Goal: Information Seeking & Learning: Learn about a topic

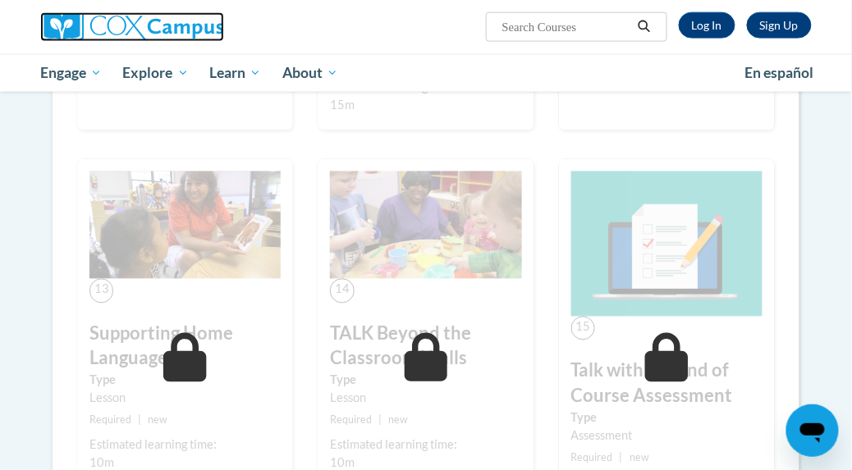
scroll to position [1742, 0]
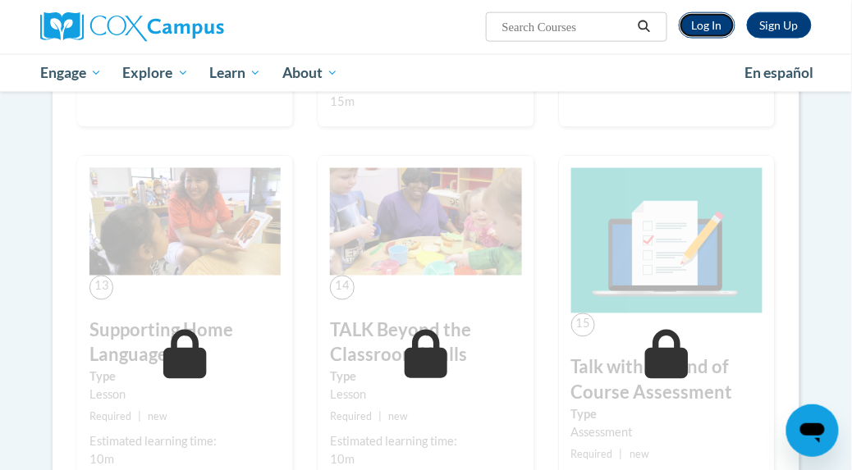
click at [704, 27] on link "Log In" at bounding box center [707, 25] width 57 height 26
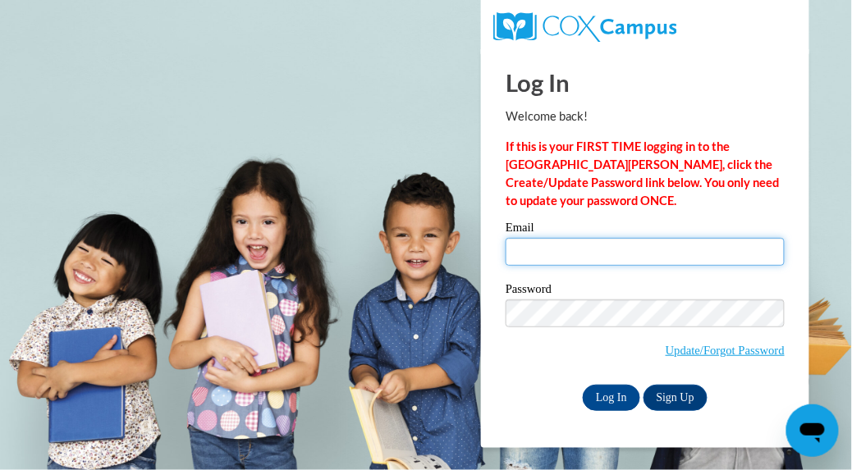
type input "amandarenaud2021@gmail.com"
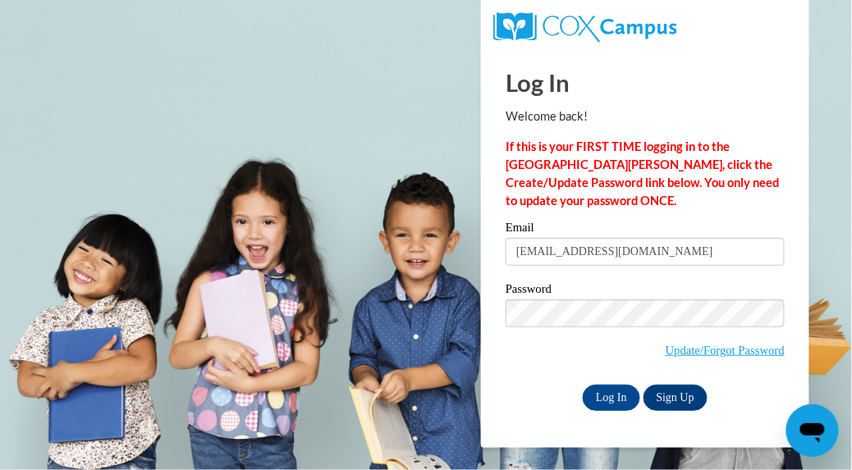
scroll to position [0, 234]
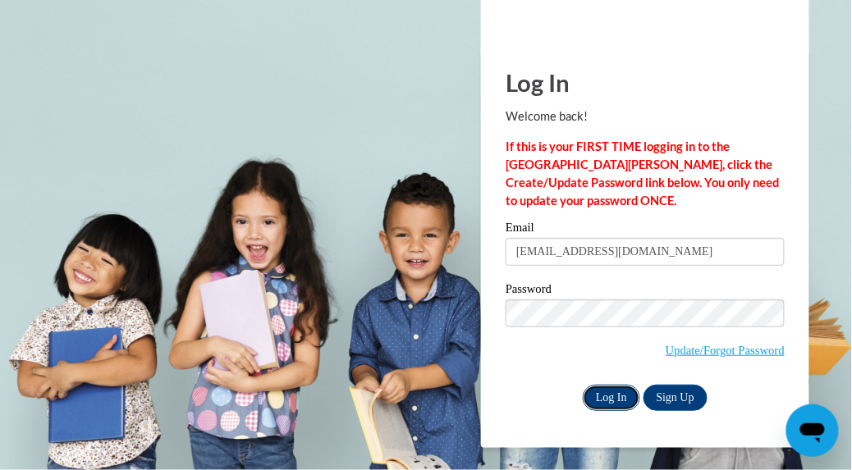
click at [598, 398] on input "Log In" at bounding box center [611, 398] width 57 height 26
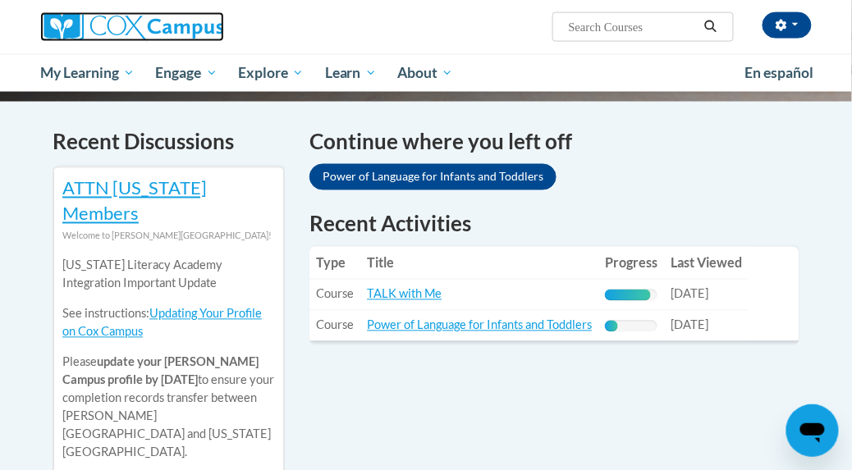
scroll to position [492, 0]
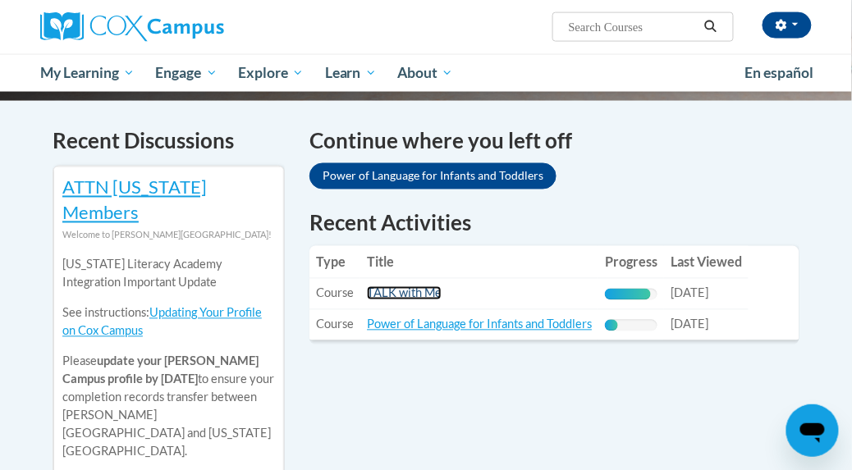
click at [392, 290] on link "TALK with Me" at bounding box center [404, 294] width 75 height 14
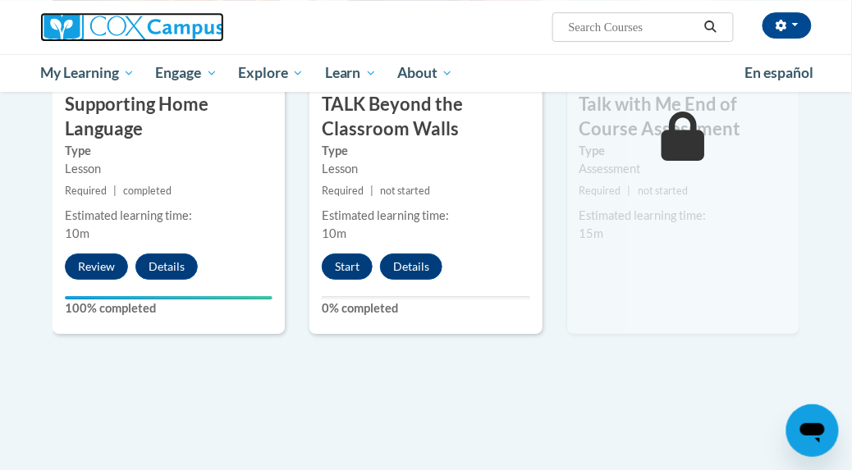
scroll to position [2359, 0]
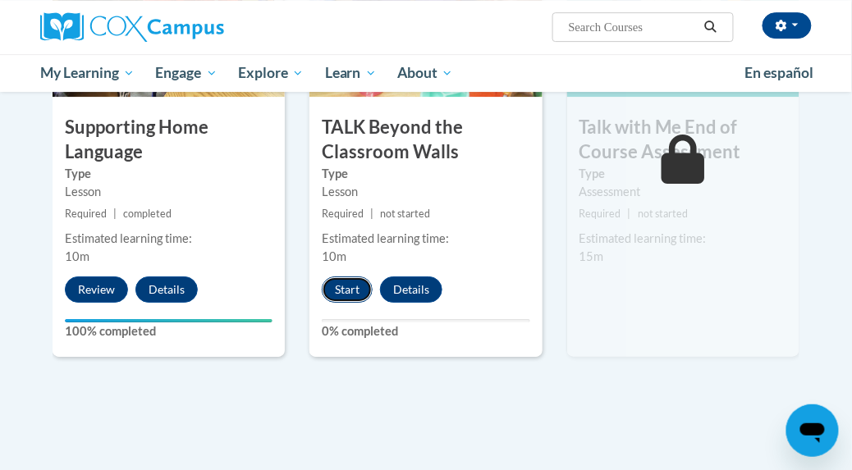
click at [343, 285] on button "Start" at bounding box center [347, 290] width 51 height 26
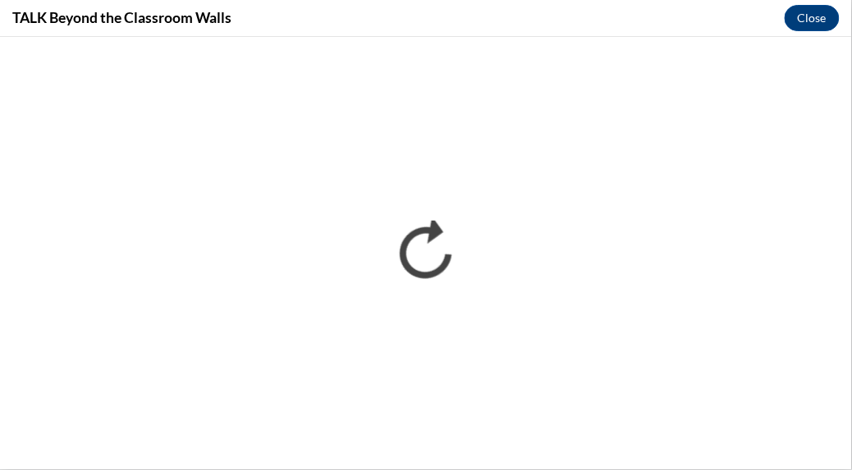
scroll to position [0, 0]
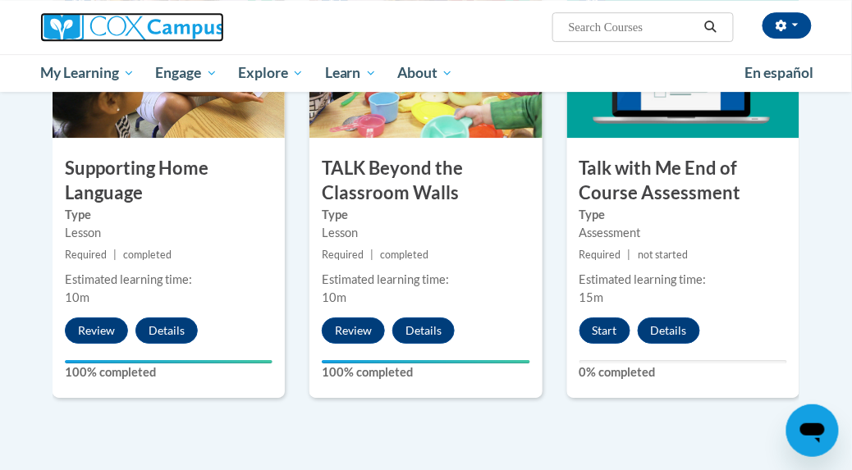
scroll to position [2317, 0]
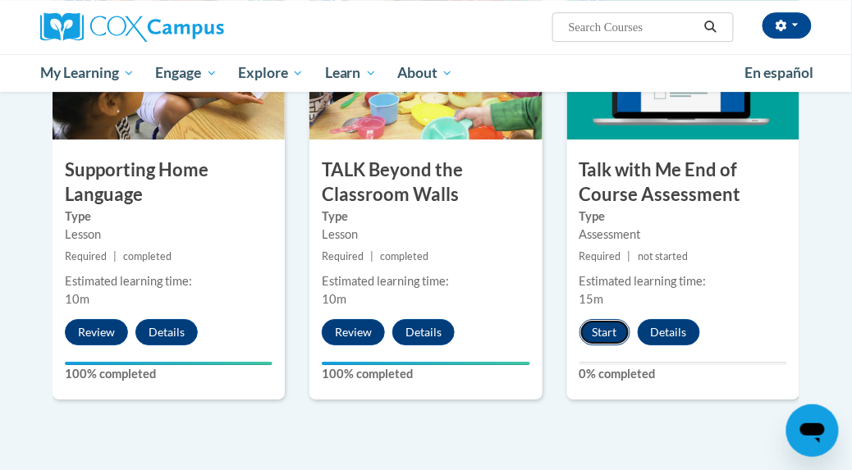
click at [606, 332] on button "Start" at bounding box center [605, 332] width 51 height 26
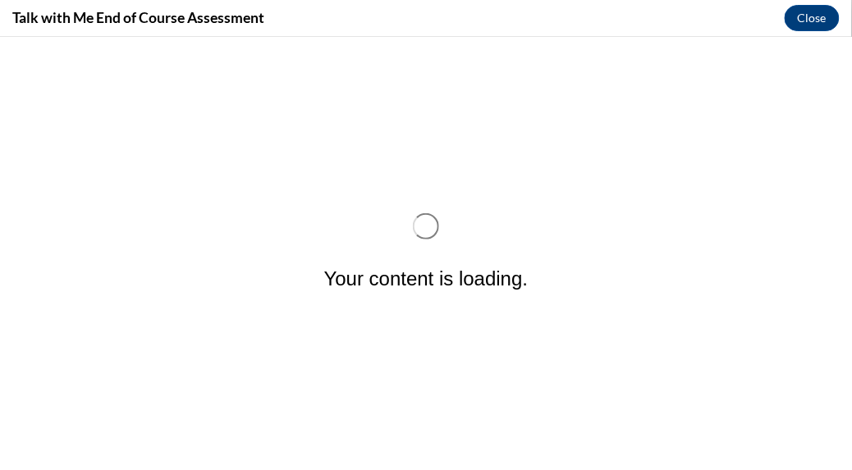
scroll to position [0, 0]
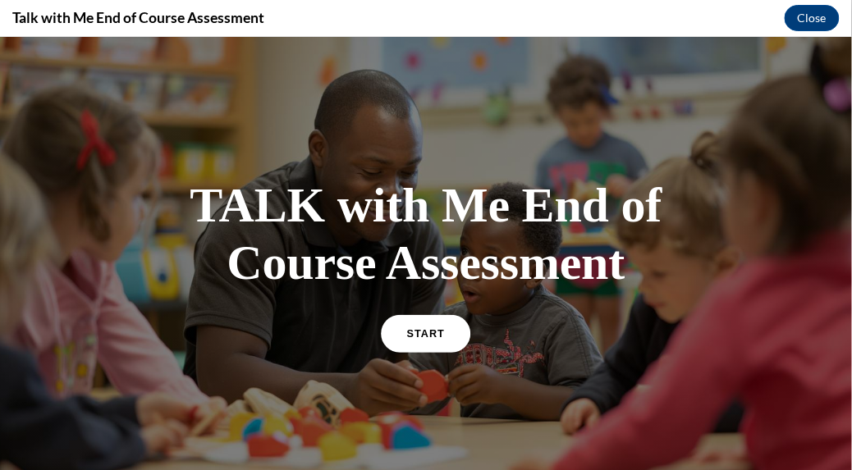
click at [429, 335] on span "START" at bounding box center [426, 333] width 38 height 12
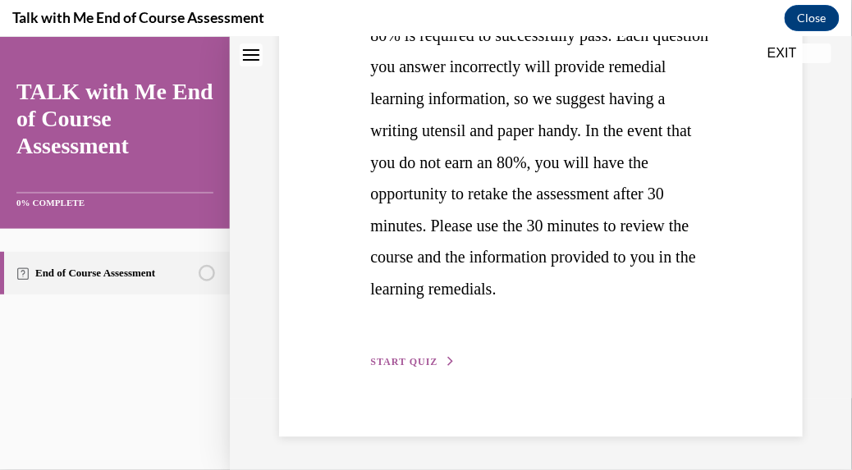
scroll to position [501, 0]
click at [417, 368] on span "START QUIZ" at bounding box center [403, 361] width 67 height 11
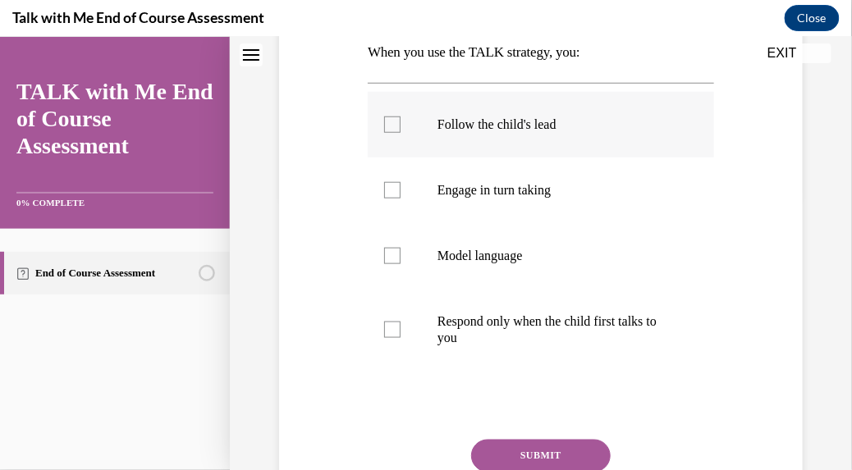
scroll to position [269, 0]
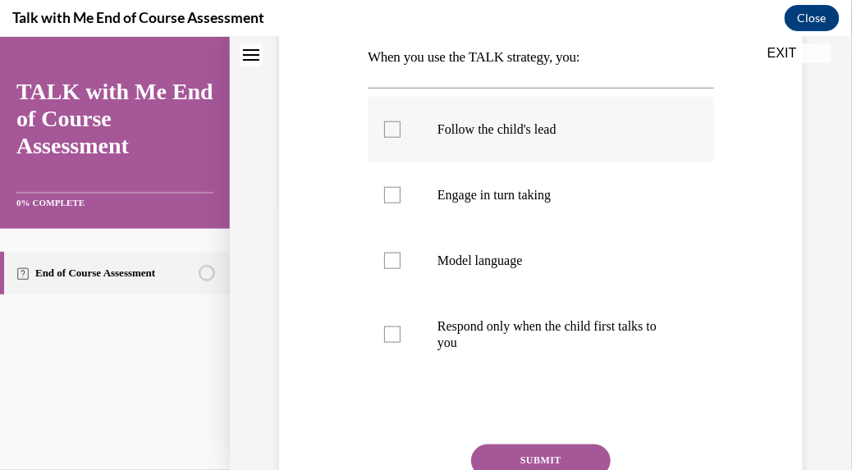
click at [522, 397] on div "Question 01/10 When you use the TALK strategy, you: Follow the child's lead Eng…" at bounding box center [541, 268] width 346 height 621
click at [394, 135] on div at bounding box center [392, 129] width 16 height 16
click at [394, 135] on input "Follow the child's lead" at bounding box center [392, 129] width 16 height 16
checkbox input "true"
click at [548, 453] on button "SUBMIT" at bounding box center [541, 460] width 140 height 33
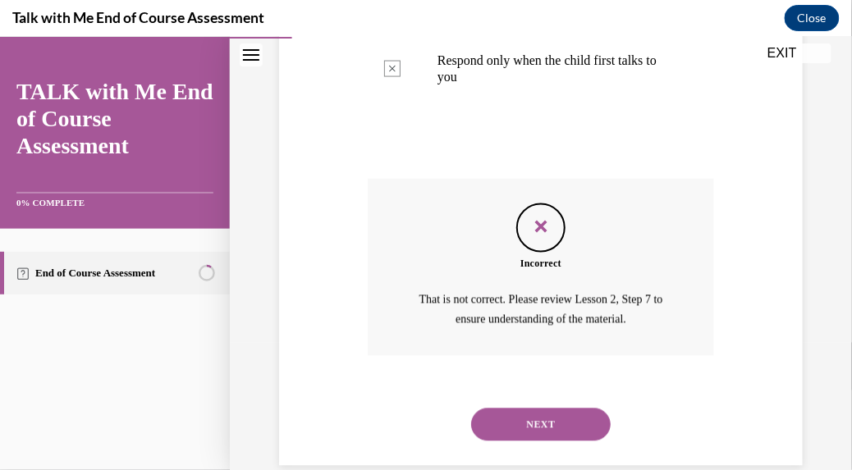
scroll to position [563, 0]
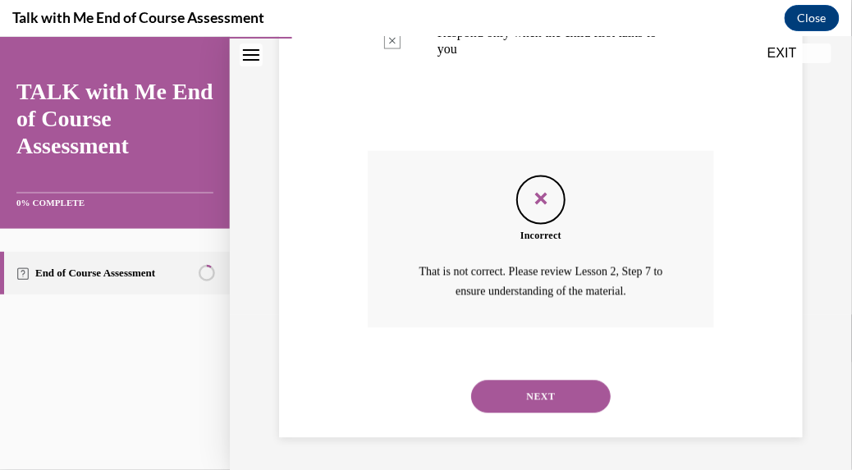
click at [542, 400] on button "NEXT" at bounding box center [541, 396] width 140 height 33
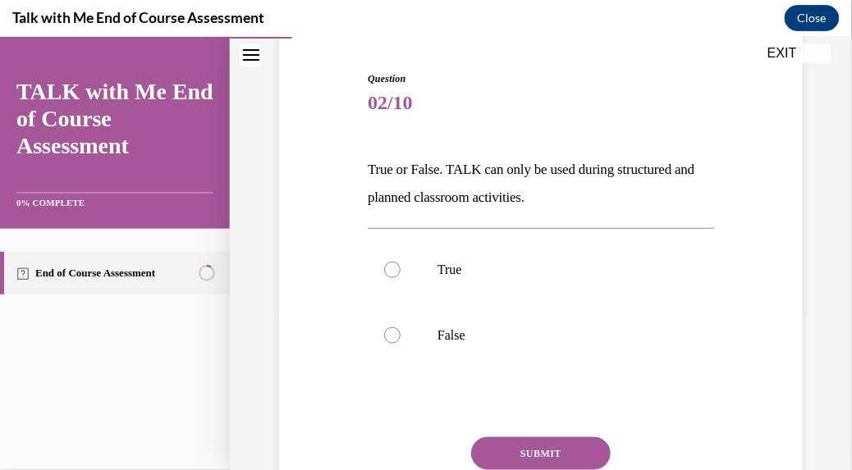
scroll to position [158, 0]
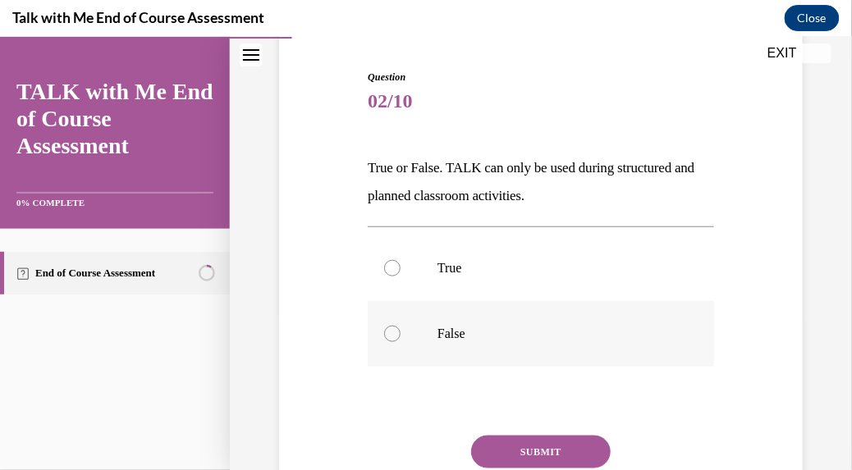
click at [389, 332] on div at bounding box center [392, 333] width 16 height 16
click at [389, 332] on input "False" at bounding box center [392, 333] width 16 height 16
radio input "true"
click at [533, 451] on button "SUBMIT" at bounding box center [541, 451] width 140 height 33
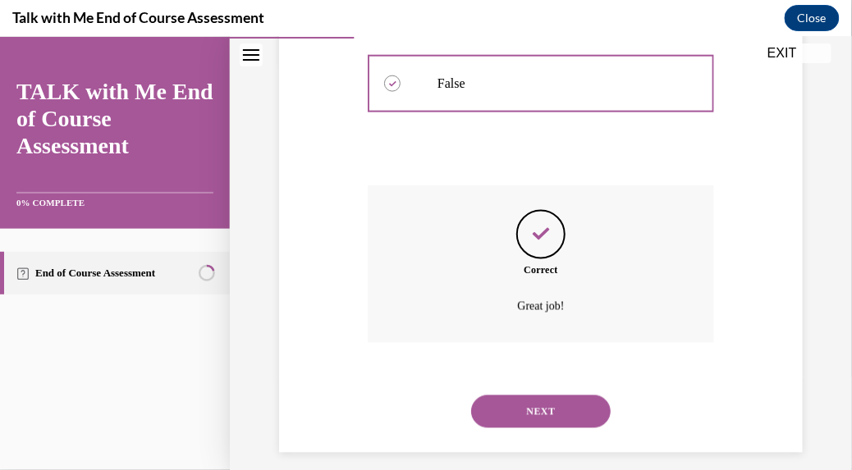
scroll to position [424, 0]
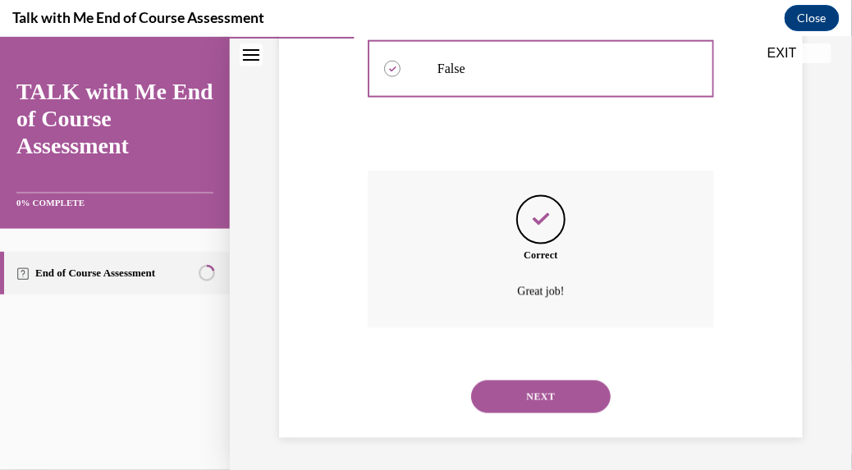
click at [543, 392] on button "NEXT" at bounding box center [541, 396] width 140 height 33
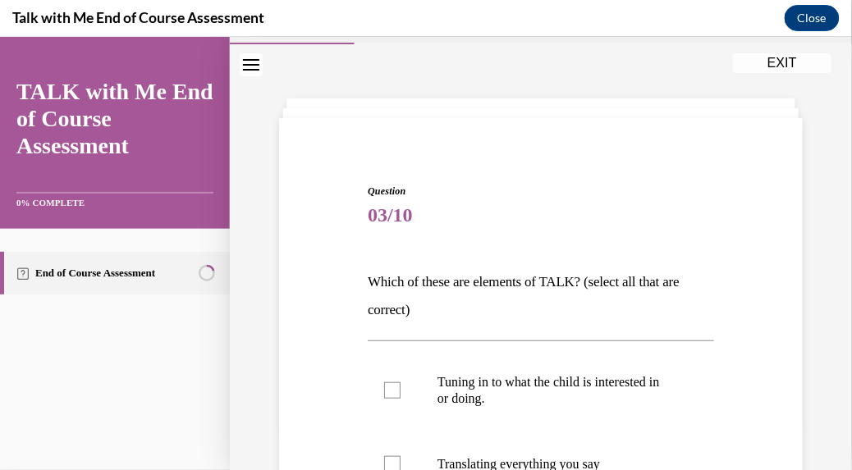
scroll to position [39, 0]
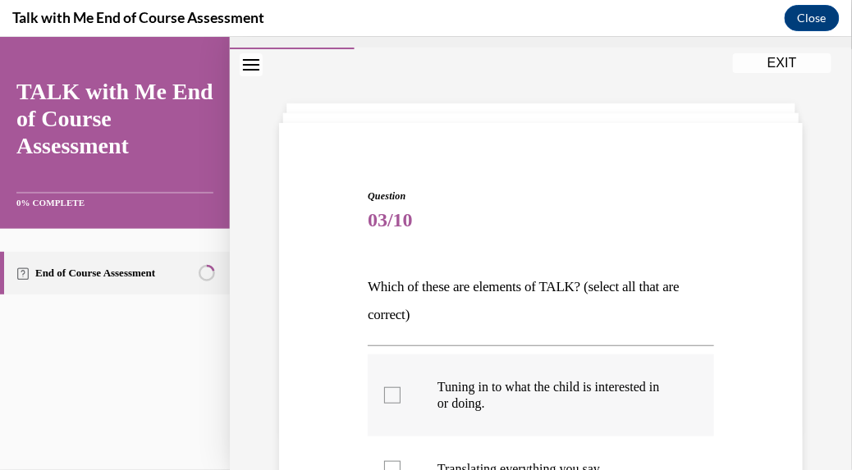
click at [389, 396] on div at bounding box center [392, 395] width 16 height 16
click at [389, 396] on input "Tuning in to what the child is interested in or doing." at bounding box center [392, 395] width 16 height 16
checkbox input "true"
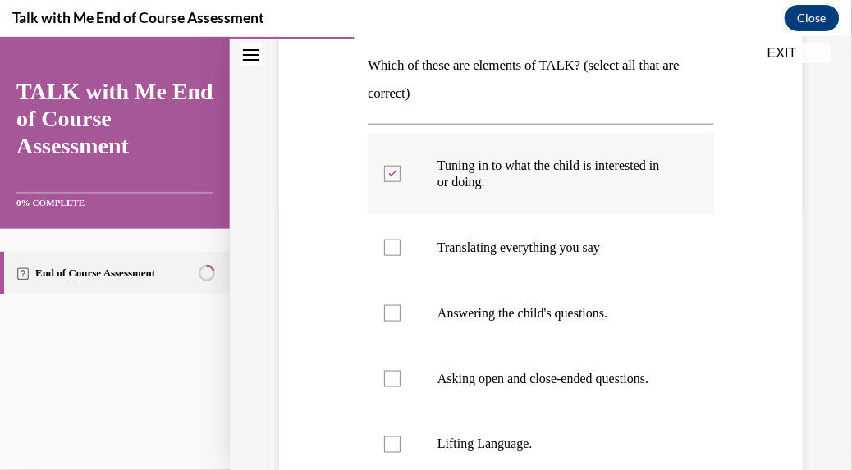
scroll to position [287, 0]
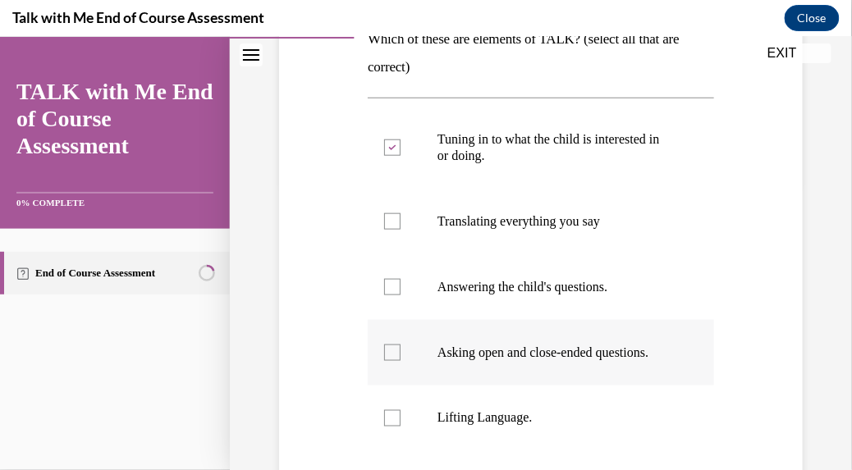
click at [391, 353] on div at bounding box center [392, 352] width 16 height 16
click at [391, 353] on input "Asking open and close-ended questions." at bounding box center [392, 352] width 16 height 16
checkbox input "true"
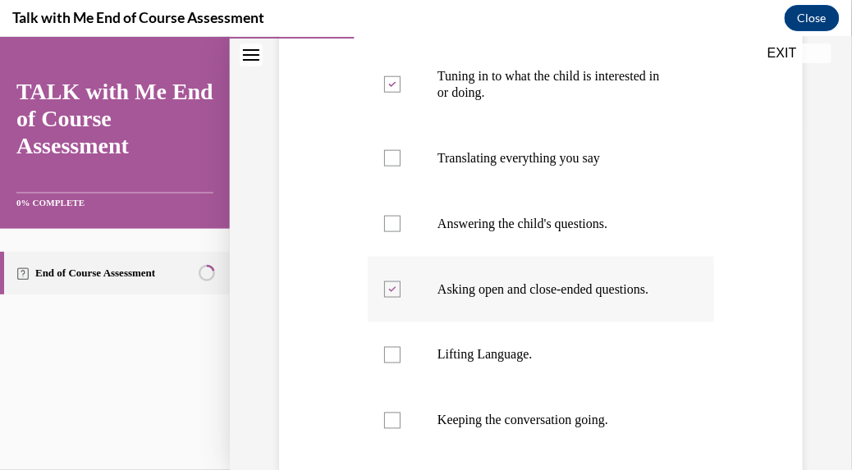
scroll to position [354, 0]
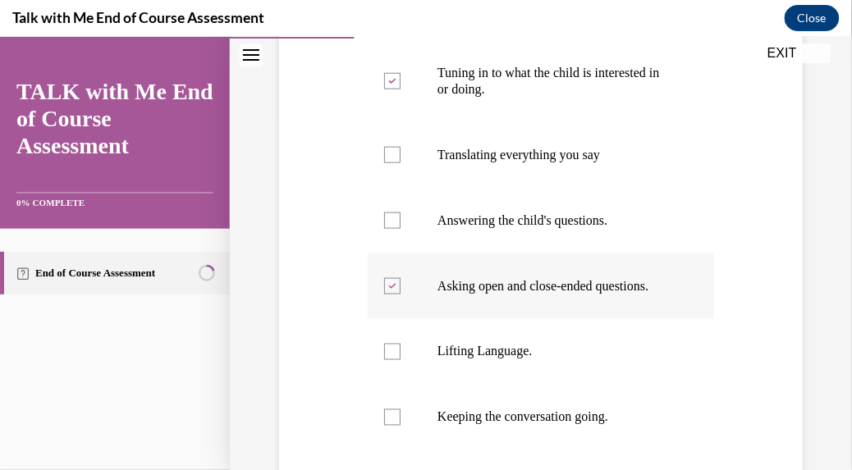
click at [392, 352] on div at bounding box center [392, 351] width 16 height 16
click at [392, 352] on input "Lifting Language." at bounding box center [392, 351] width 16 height 16
checkbox input "true"
click at [395, 414] on div at bounding box center [392, 417] width 16 height 16
click at [395, 414] on input "Keeping the conversation going." at bounding box center [392, 417] width 16 height 16
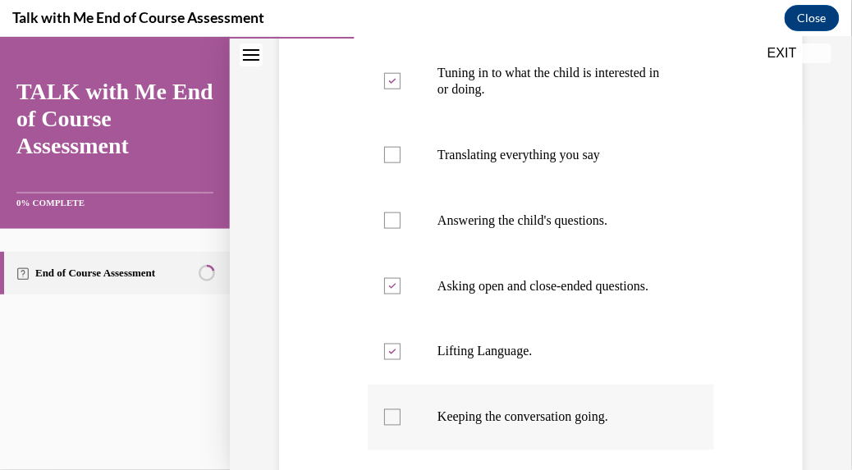
checkbox input "true"
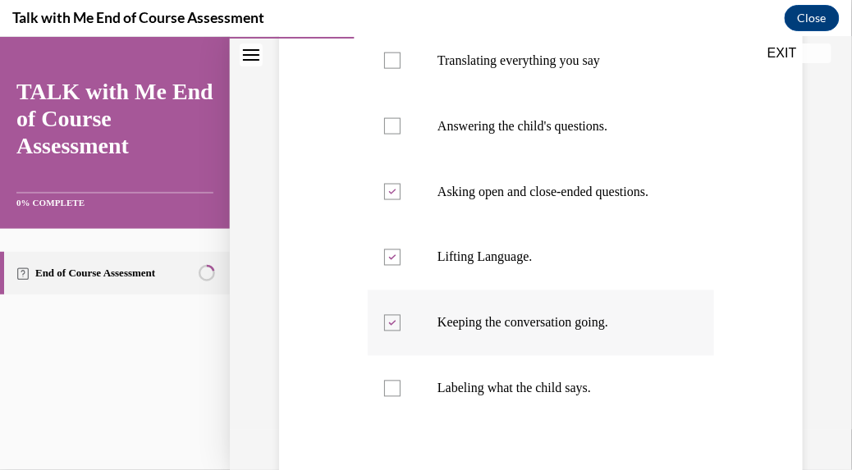
scroll to position [452, 0]
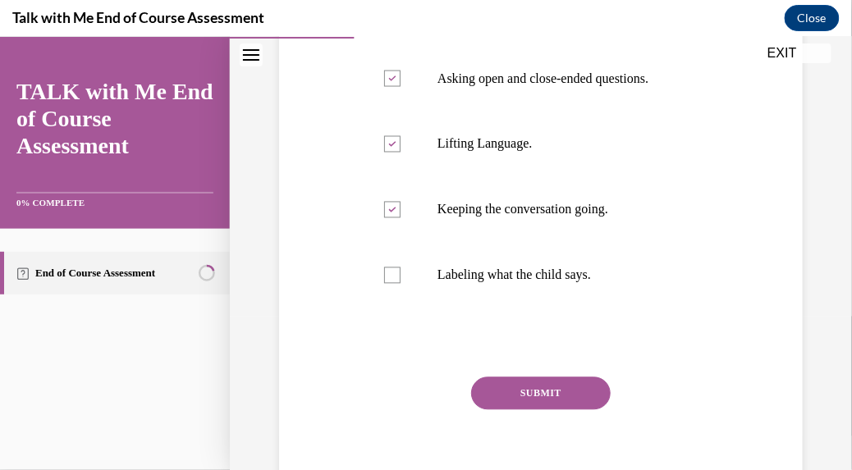
click at [542, 389] on button "SUBMIT" at bounding box center [541, 393] width 140 height 33
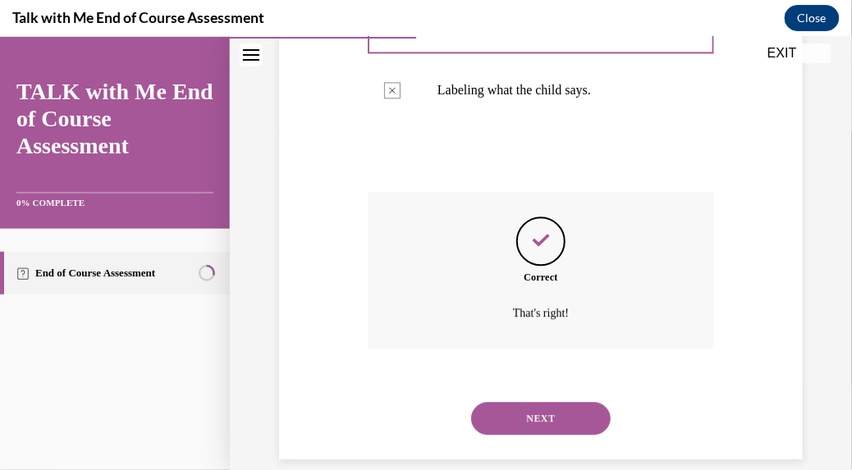
scroll to position [768, 0]
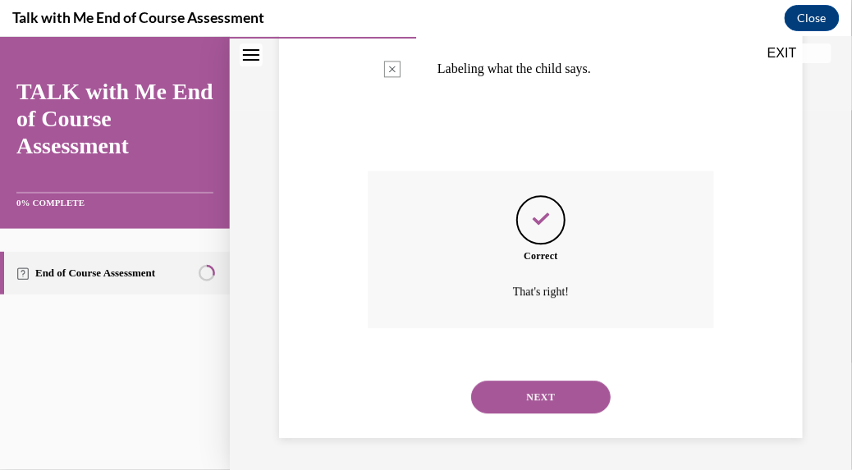
click at [535, 402] on button "NEXT" at bounding box center [541, 396] width 140 height 33
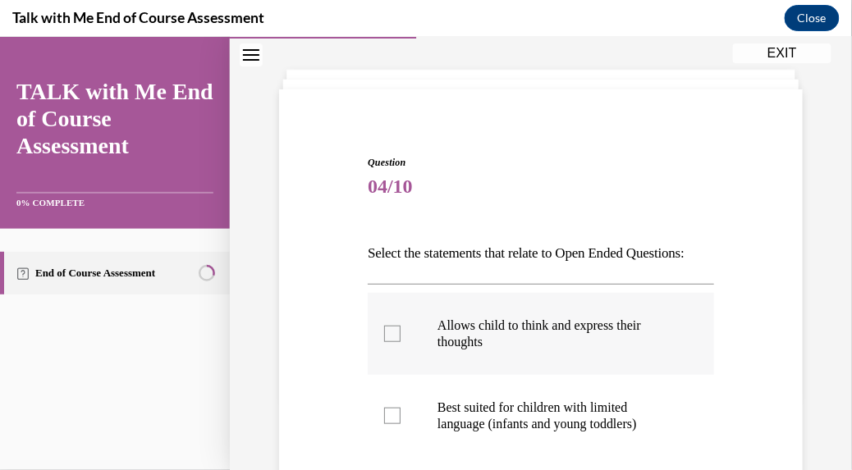
scroll to position [75, 0]
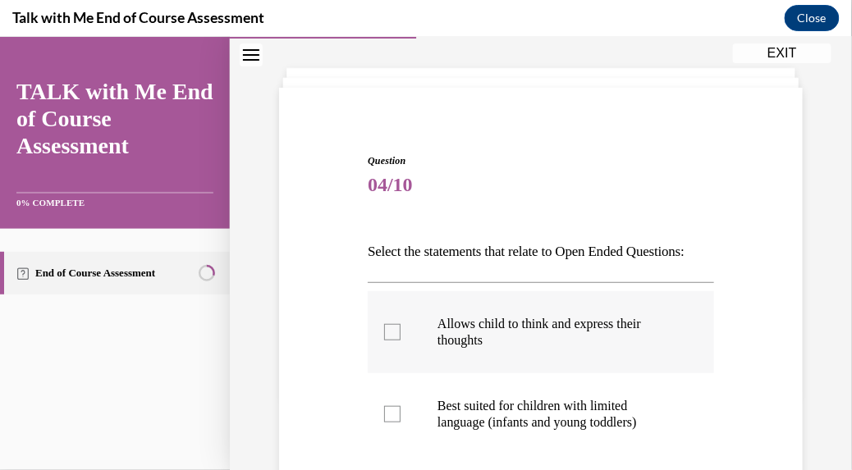
click at [533, 373] on label "Allows child to think and express their thoughts" at bounding box center [541, 332] width 346 height 82
click at [401, 340] on input "Allows child to think and express their thoughts" at bounding box center [392, 331] width 16 height 16
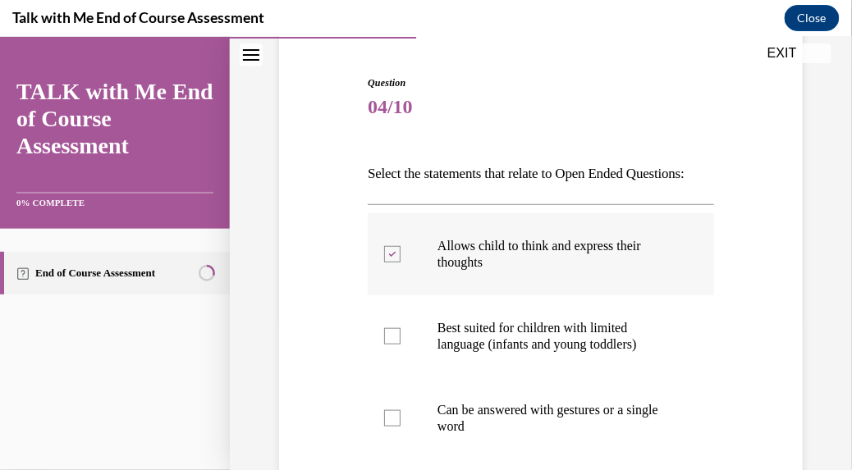
scroll to position [151, 0]
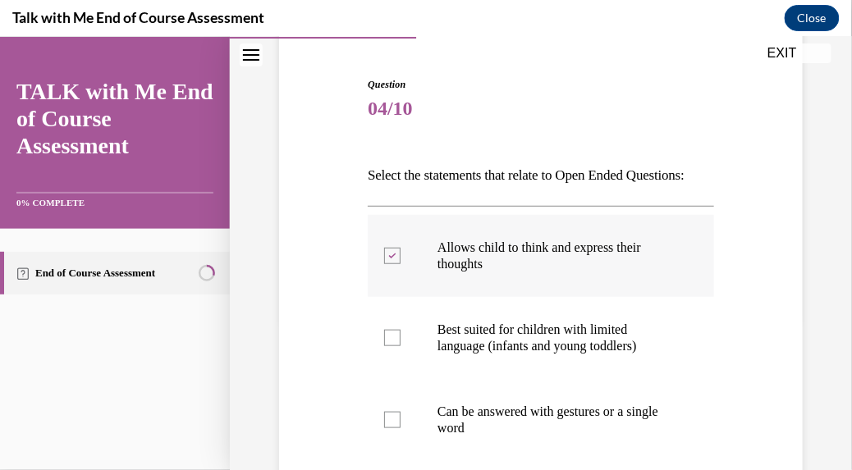
click at [391, 259] on icon at bounding box center [392, 256] width 7 height 6
click at [391, 264] on input "Allows child to think and express their thoughts" at bounding box center [392, 255] width 16 height 16
click at [396, 264] on div at bounding box center [392, 255] width 16 height 16
click at [396, 264] on input "Allows child to think and express their thoughts" at bounding box center [392, 255] width 16 height 16
checkbox input "true"
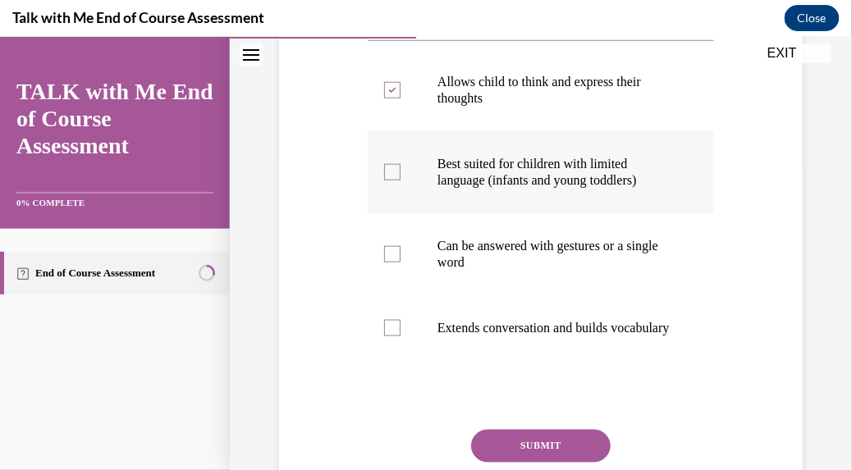
scroll to position [320, 0]
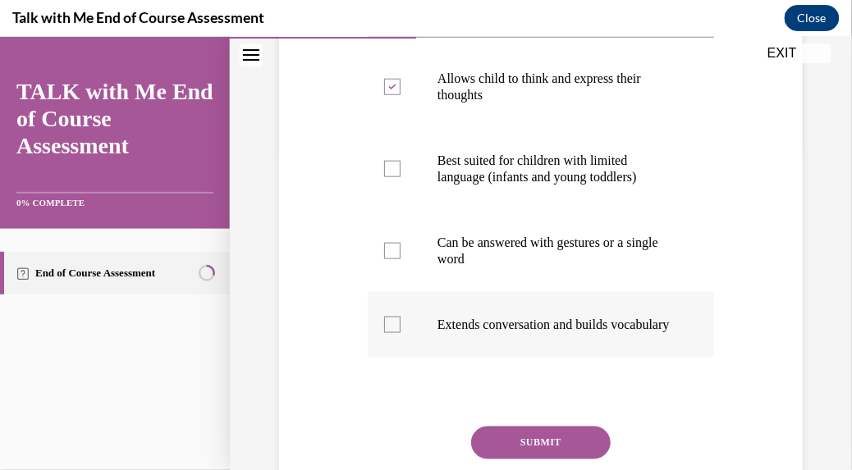
click at [394, 332] on div at bounding box center [392, 324] width 16 height 16
click at [394, 332] on input "Extends conversation and builds vocabulary" at bounding box center [392, 324] width 16 height 16
checkbox input "true"
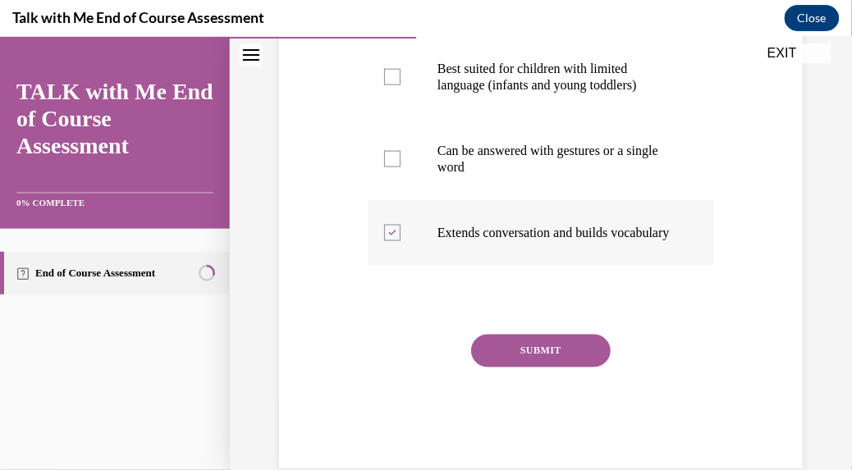
scroll to position [419, 0]
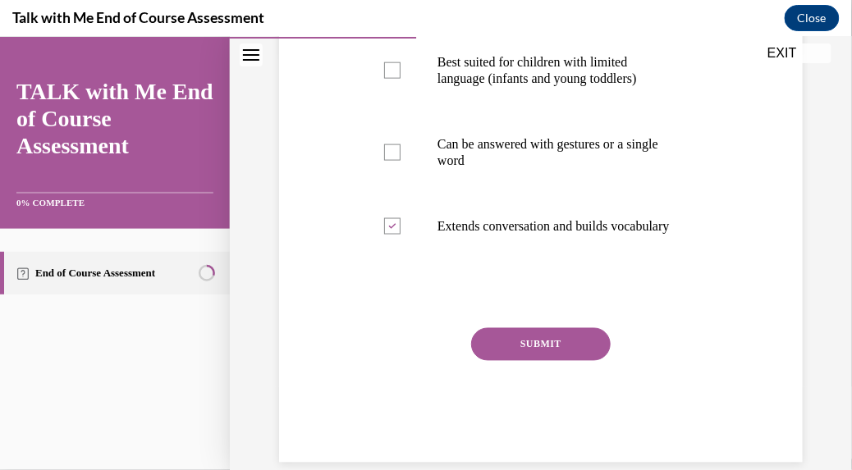
click at [522, 360] on button "SUBMIT" at bounding box center [541, 344] width 140 height 33
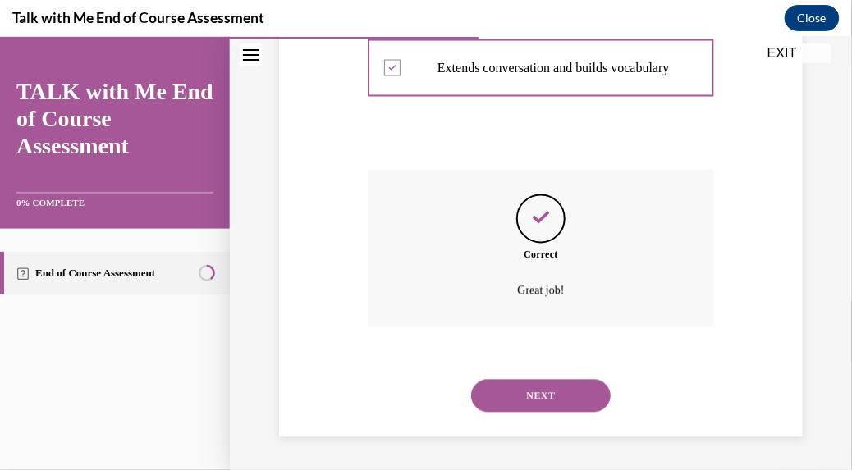
scroll to position [621, 0]
click at [522, 388] on button "NEXT" at bounding box center [541, 395] width 140 height 33
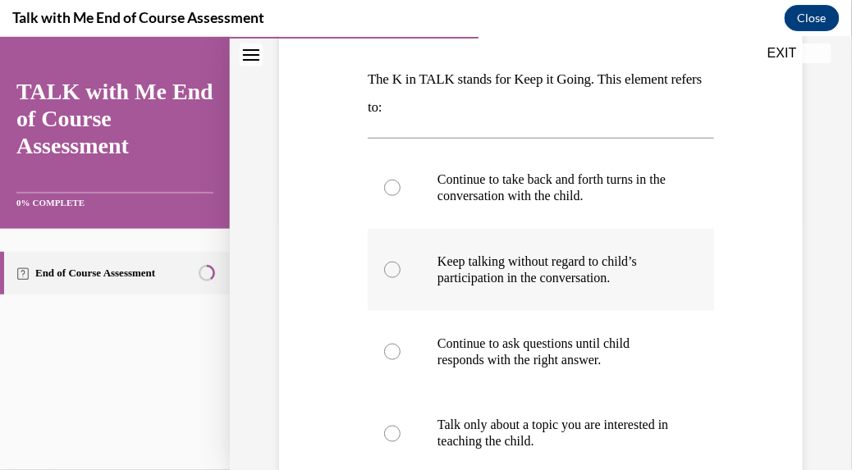
scroll to position [238, 0]
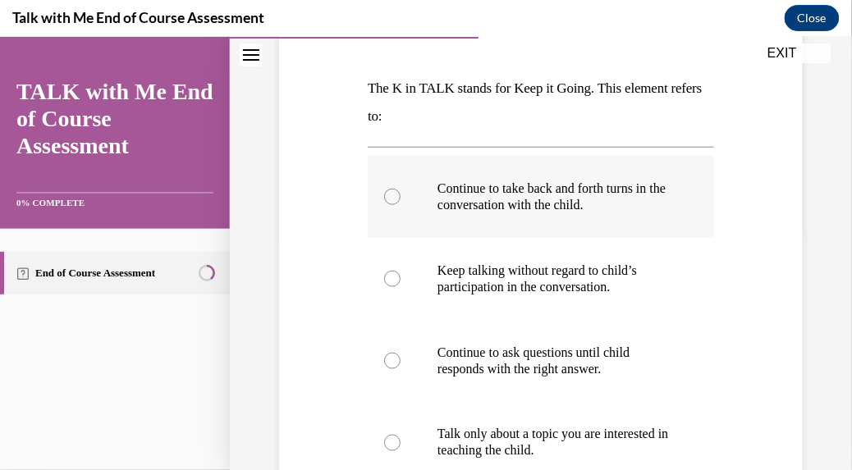
click at [386, 195] on div at bounding box center [392, 196] width 16 height 16
click at [386, 195] on input "Continue to take back and forth turns in the conversation with the child." at bounding box center [392, 196] width 16 height 16
radio input "true"
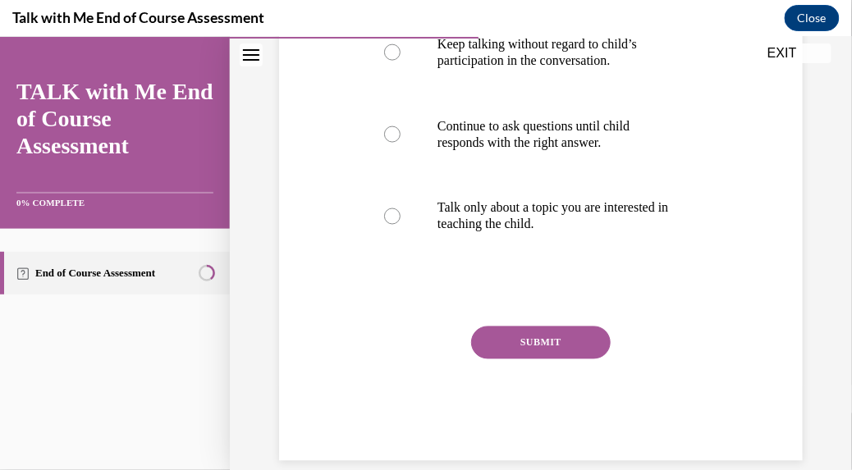
scroll to position [488, 0]
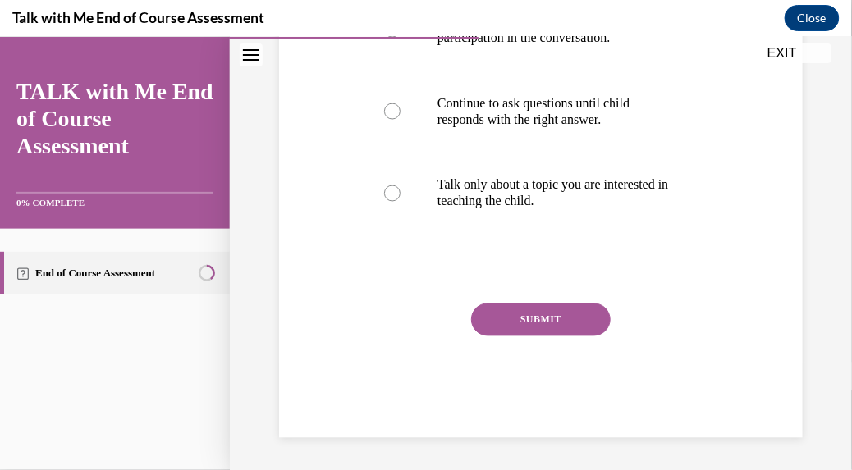
click at [532, 319] on button "SUBMIT" at bounding box center [541, 319] width 140 height 33
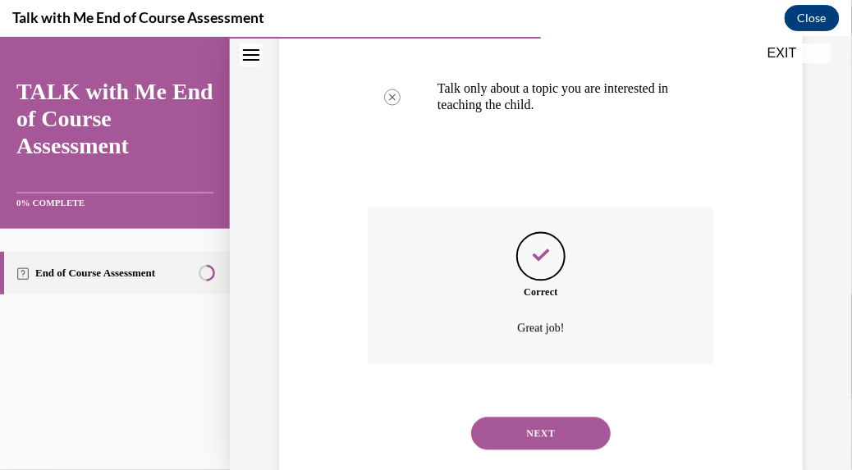
scroll to position [621, 0]
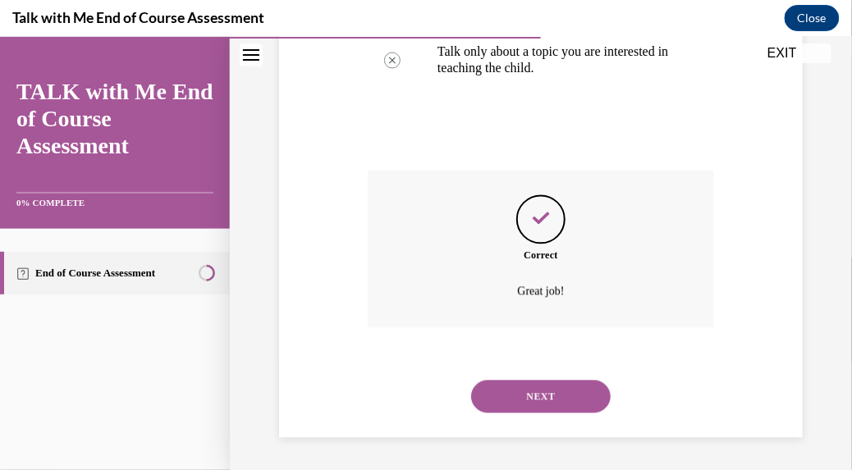
click at [540, 385] on button "NEXT" at bounding box center [541, 396] width 140 height 33
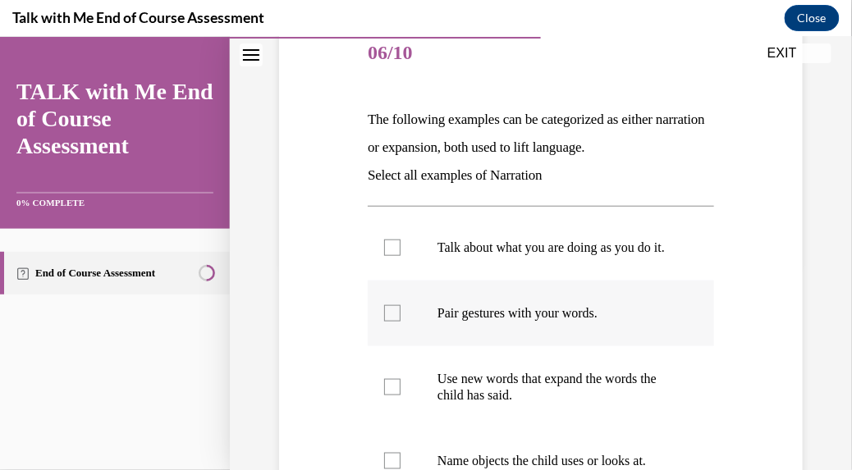
scroll to position [195, 0]
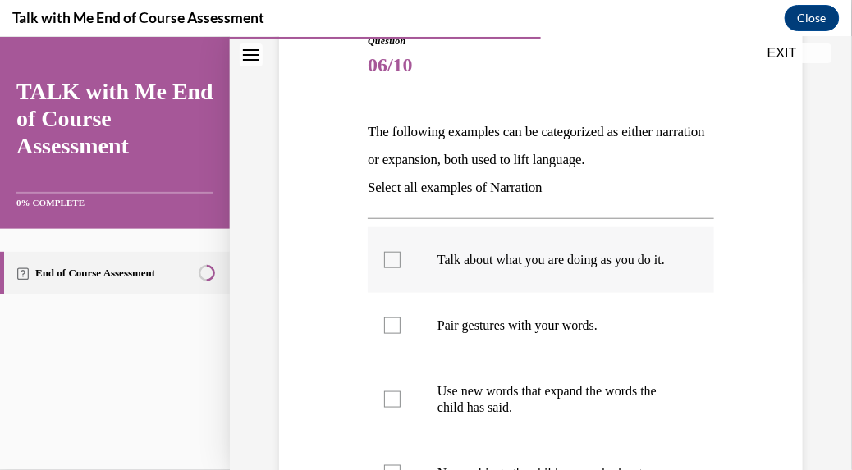
click at [391, 265] on div at bounding box center [392, 259] width 16 height 16
click at [391, 265] on input "Talk about what you are doing as you do it." at bounding box center [392, 259] width 16 height 16
checkbox input "true"
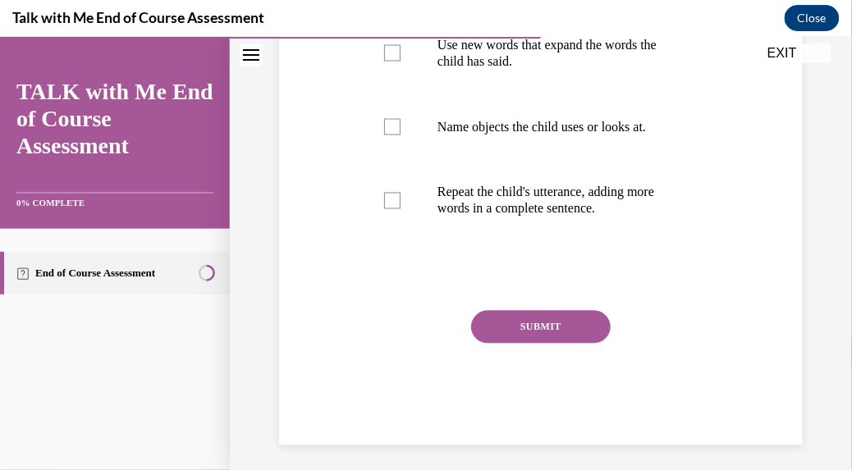
click at [529, 343] on button "SUBMIT" at bounding box center [541, 326] width 140 height 33
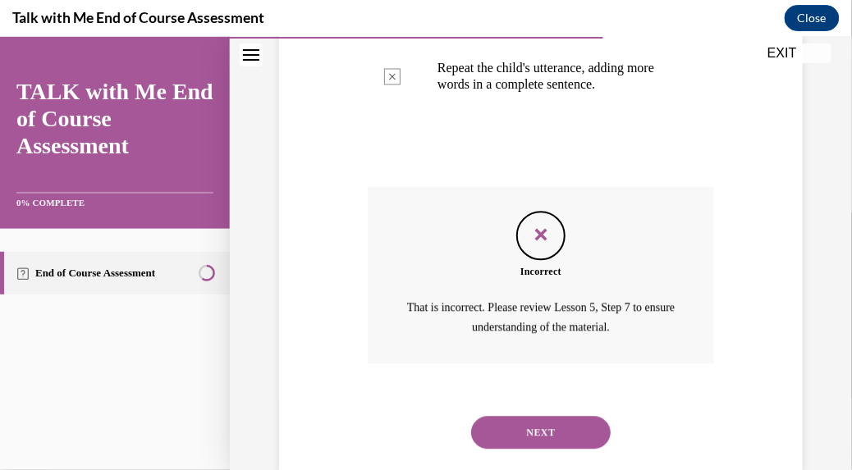
scroll to position [718, 0]
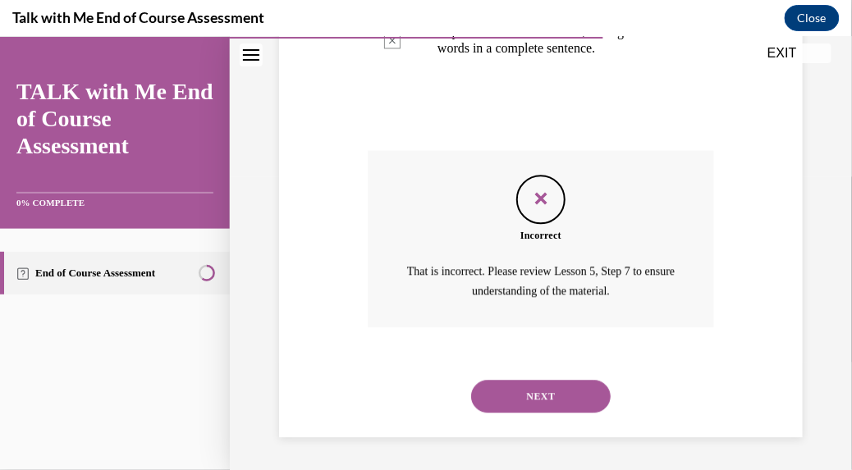
click at [529, 348] on div "Incorrect That is incorrect. Please review Lesson 5, Step 7 to ensure understan…" at bounding box center [541, 250] width 346 height 202
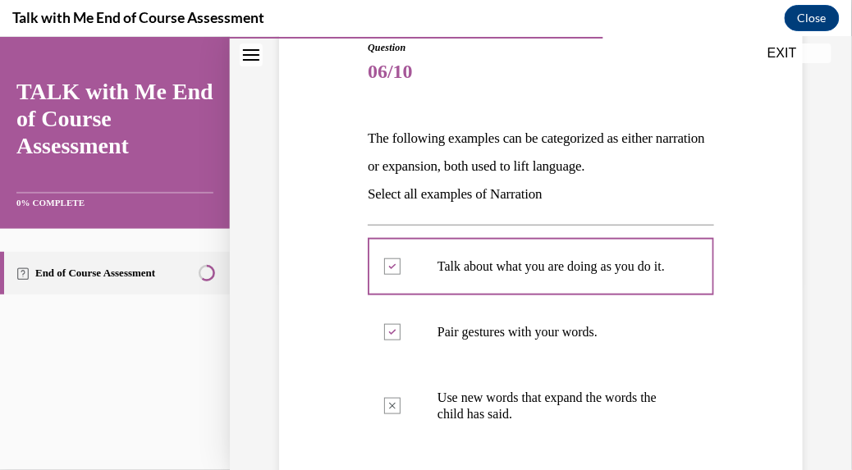
scroll to position [130, 0]
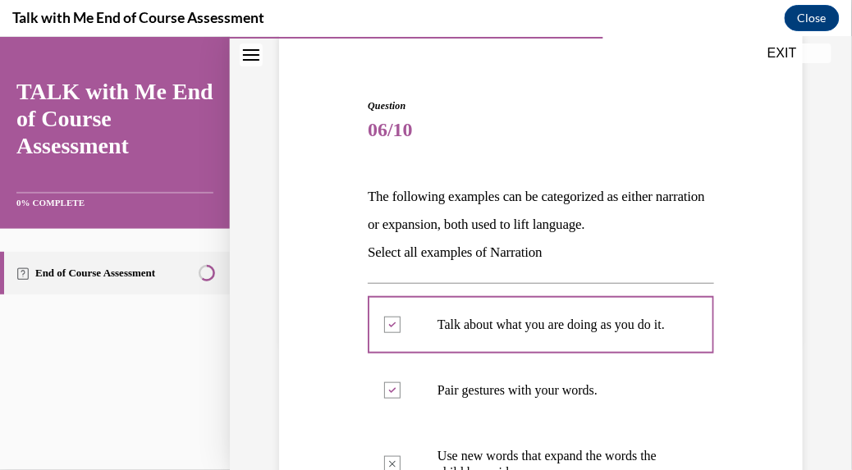
click at [550, 332] on p "Talk about what you are doing as you do it." at bounding box center [556, 324] width 236 height 16
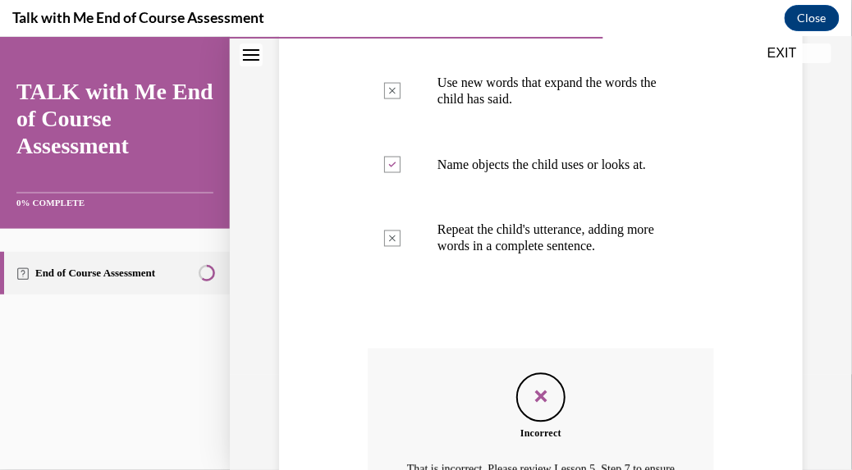
scroll to position [718, 0]
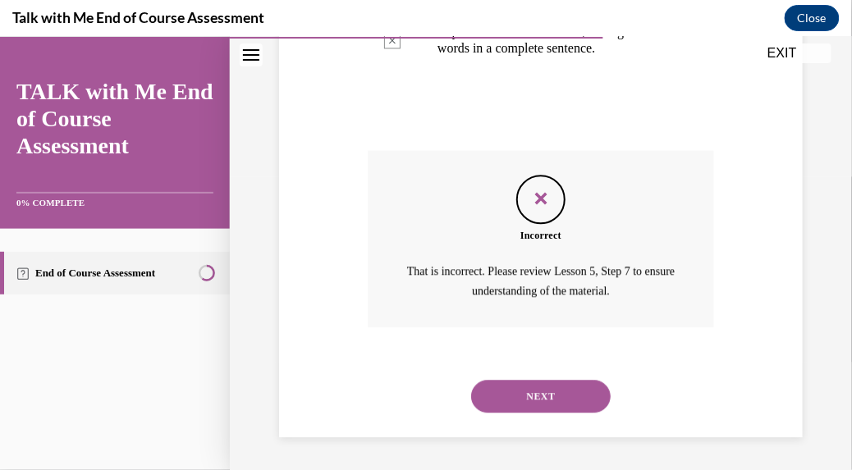
click at [538, 393] on button "NEXT" at bounding box center [541, 395] width 140 height 33
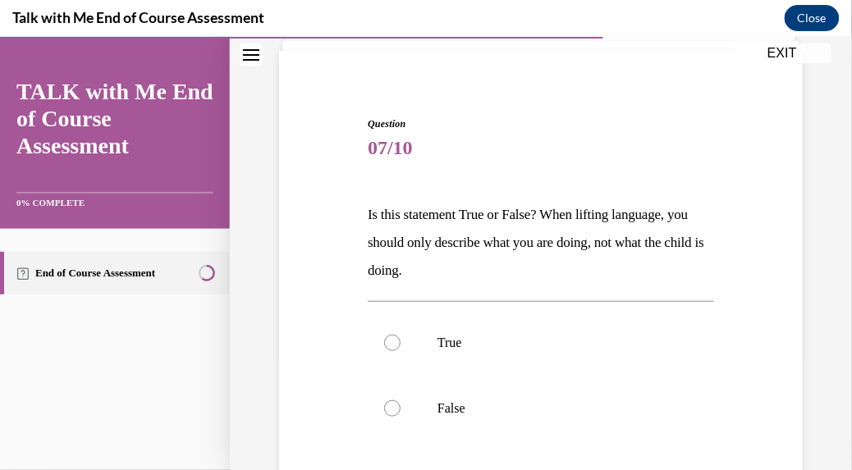
scroll to position [117, 0]
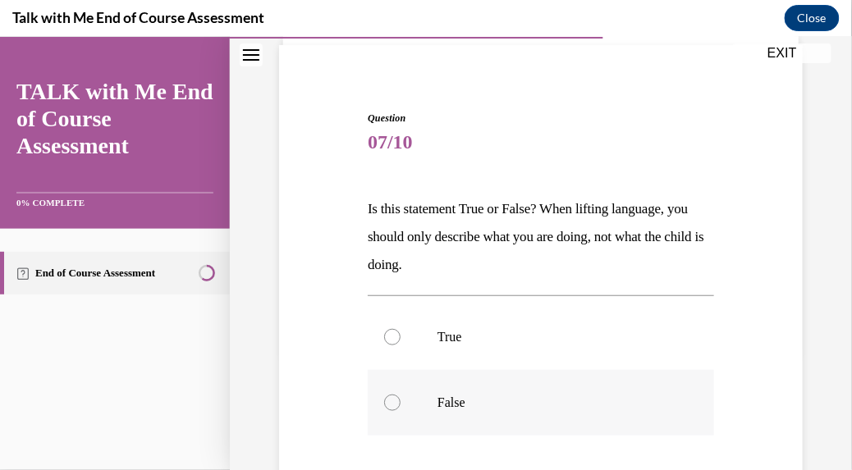
click at [393, 399] on div at bounding box center [392, 402] width 16 height 16
click at [393, 399] on input "False" at bounding box center [392, 402] width 16 height 16
radio input "true"
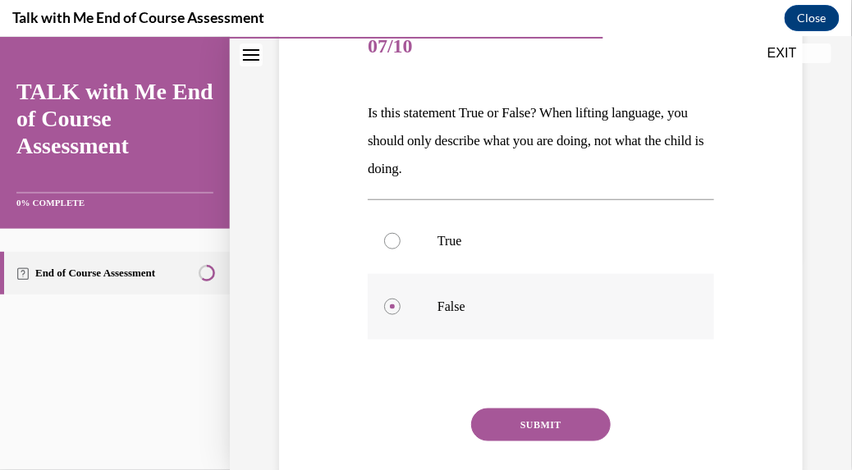
scroll to position [218, 0]
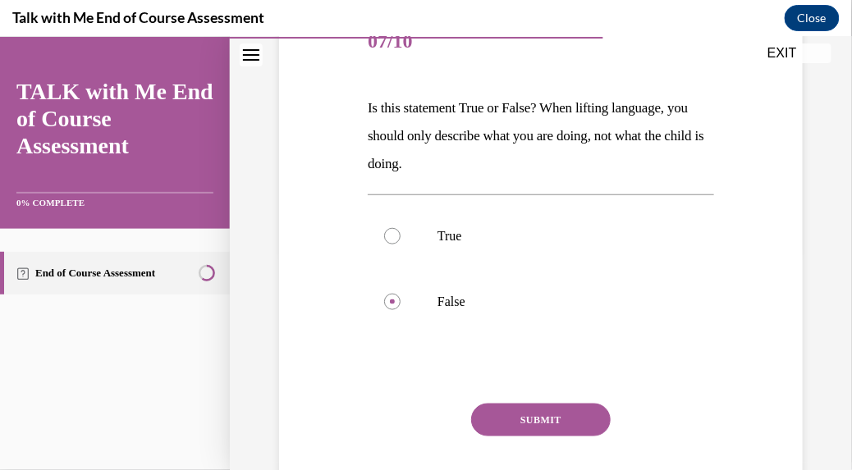
click at [552, 431] on button "SUBMIT" at bounding box center [541, 419] width 140 height 33
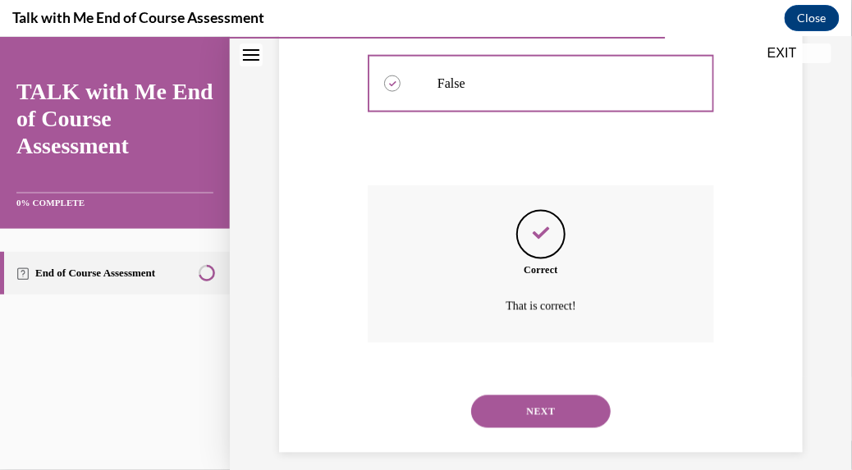
scroll to position [452, 0]
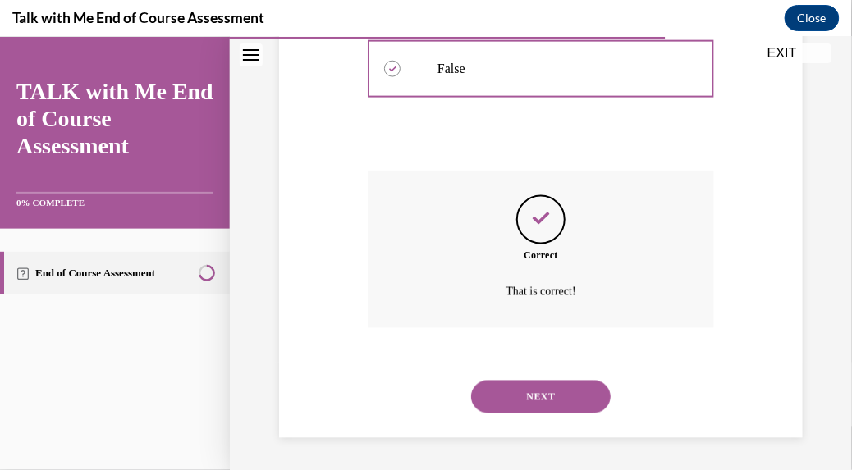
click at [545, 392] on button "NEXT" at bounding box center [541, 396] width 140 height 33
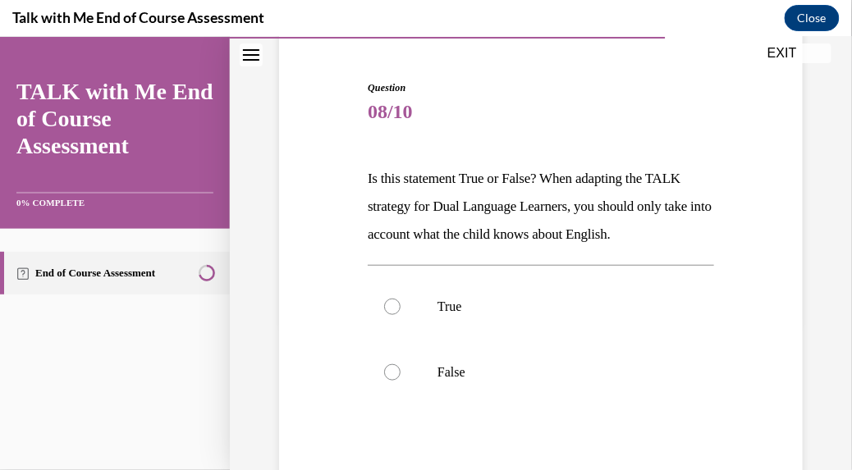
scroll to position [149, 0]
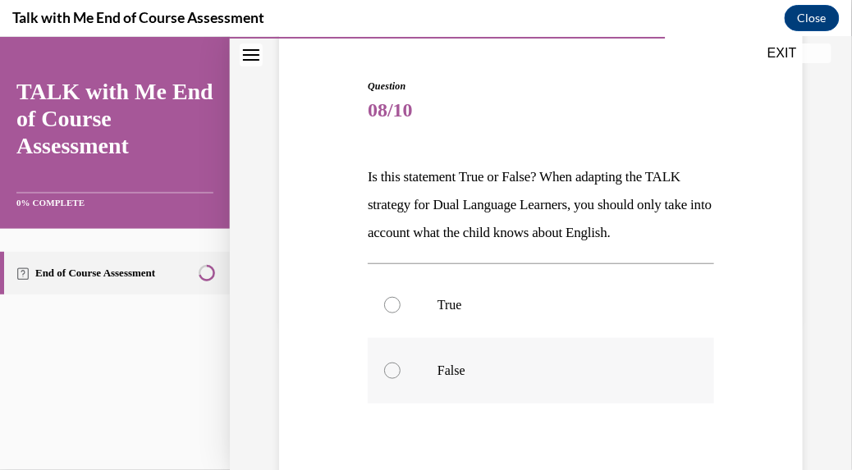
click at [389, 369] on div at bounding box center [392, 370] width 16 height 16
click at [389, 369] on input "False" at bounding box center [392, 370] width 16 height 16
radio input "true"
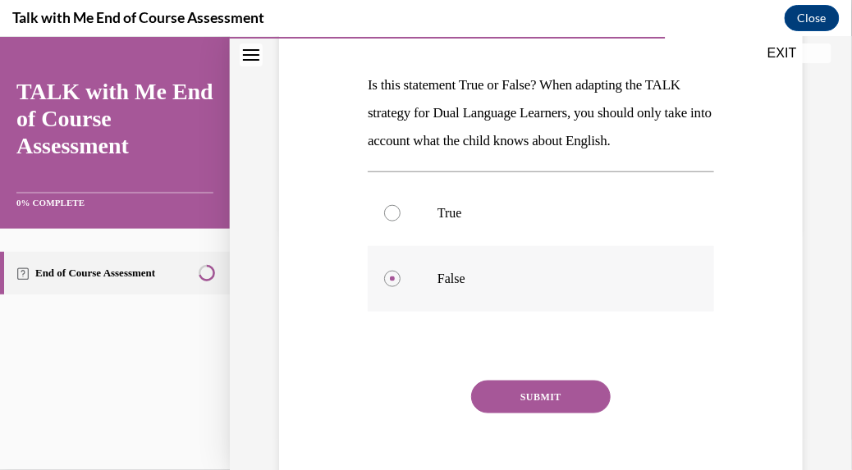
scroll to position [243, 0]
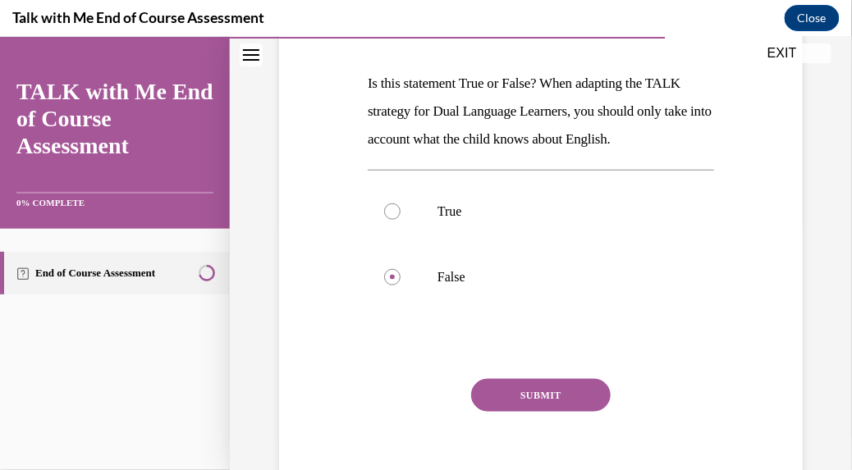
click at [549, 386] on button "SUBMIT" at bounding box center [541, 394] width 140 height 33
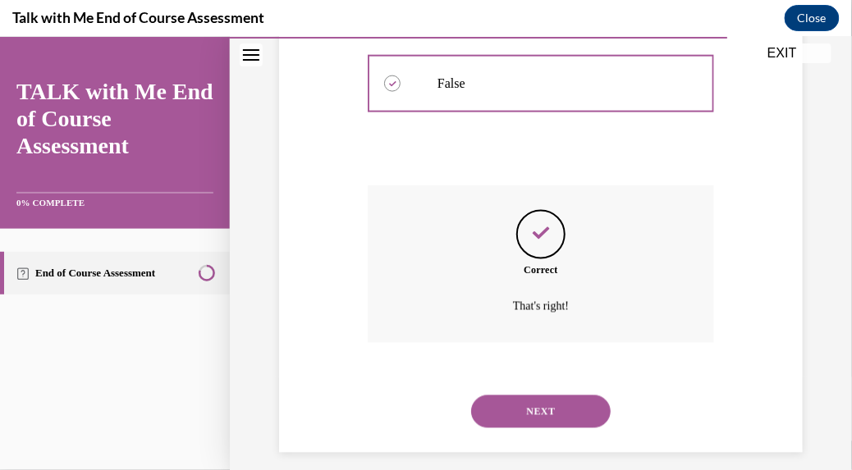
scroll to position [452, 0]
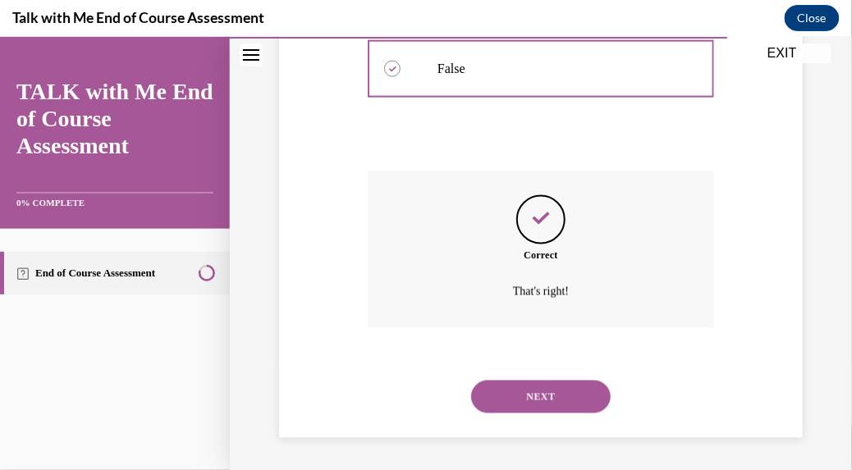
click at [552, 399] on button "NEXT" at bounding box center [541, 396] width 140 height 33
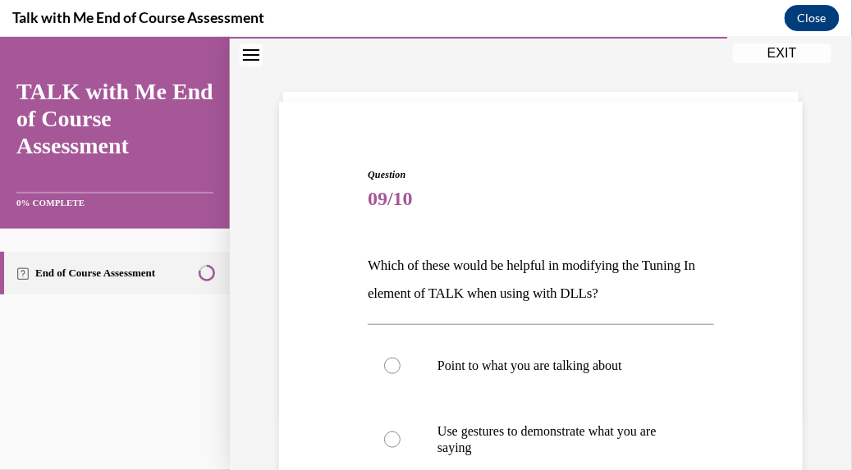
scroll to position [70, 0]
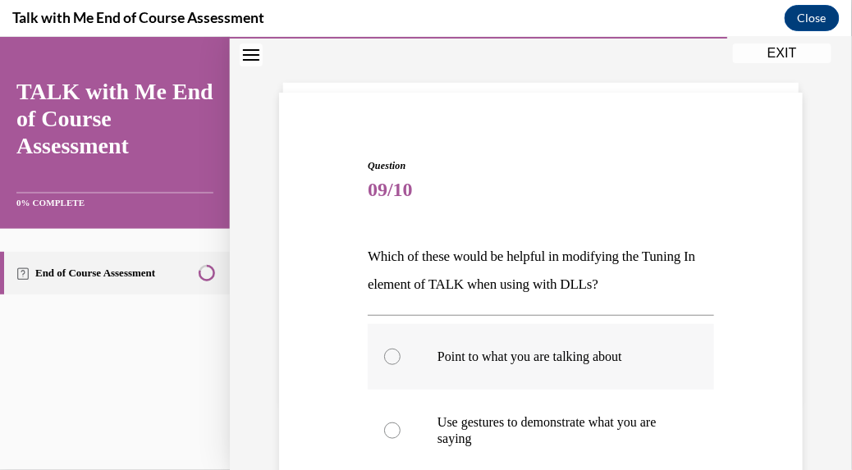
click at [394, 355] on div at bounding box center [392, 356] width 16 height 16
click at [394, 355] on input "Point to what you are talking about" at bounding box center [392, 356] width 16 height 16
radio input "true"
click at [393, 432] on div at bounding box center [392, 430] width 16 height 16
click at [393, 432] on input "Use gestures to demonstrate what you are saying" at bounding box center [392, 430] width 16 height 16
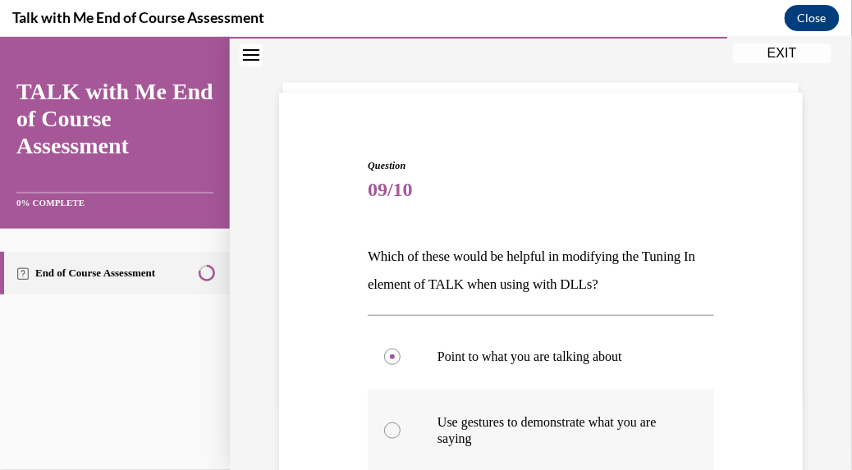
radio input "true"
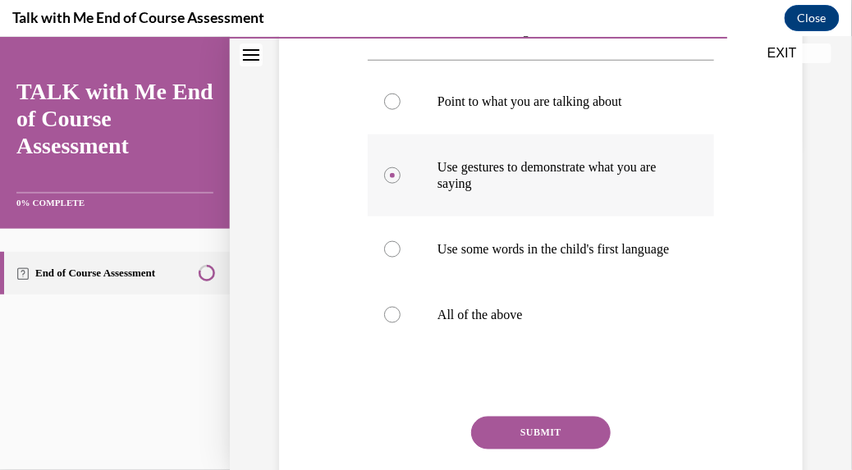
scroll to position [332, 0]
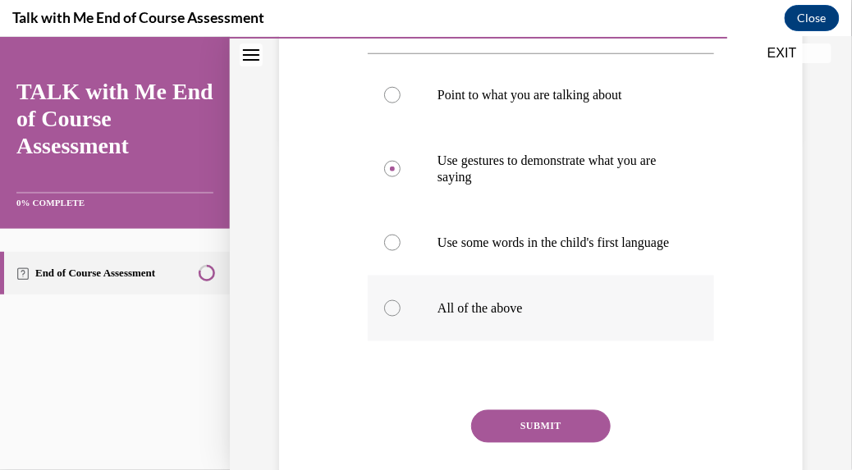
click at [393, 316] on div at bounding box center [392, 308] width 16 height 16
click at [393, 316] on input "All of the above" at bounding box center [392, 308] width 16 height 16
radio input "true"
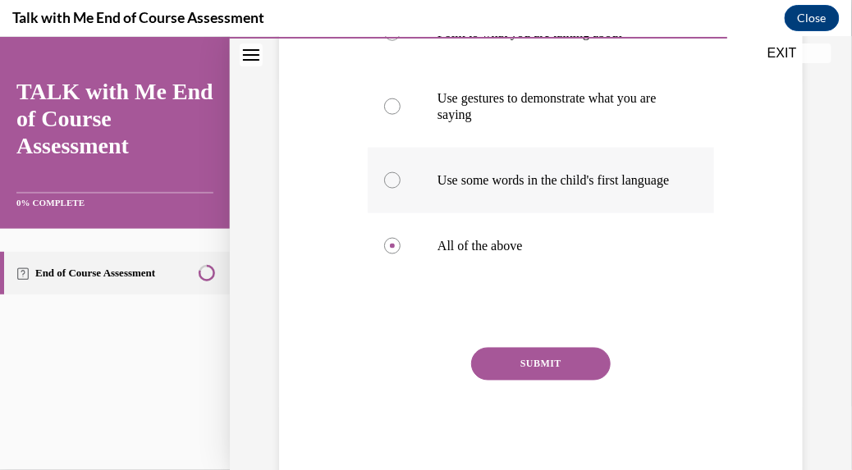
scroll to position [411, 0]
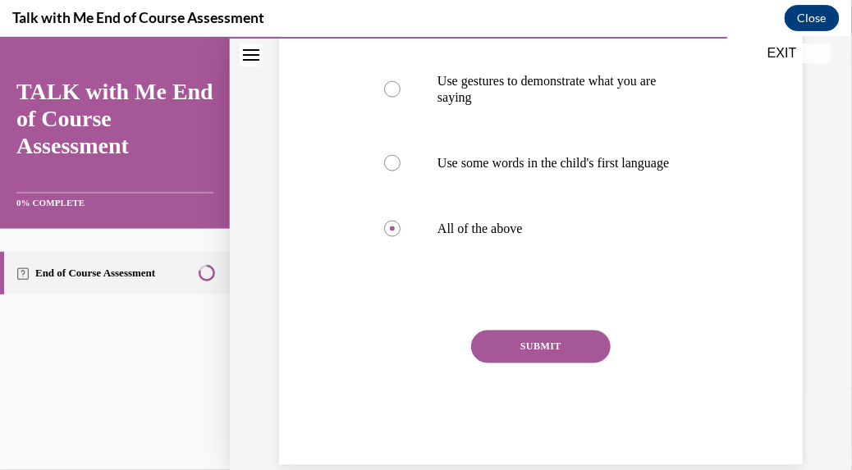
click at [521, 360] on button "SUBMIT" at bounding box center [541, 346] width 140 height 33
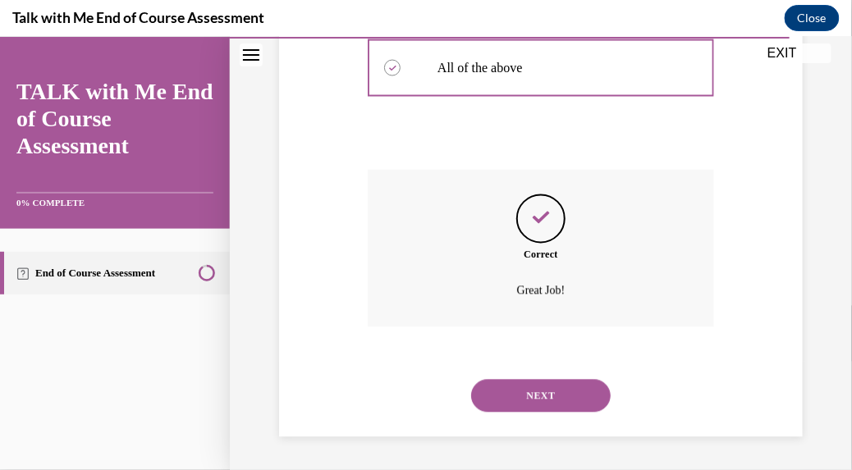
scroll to position [588, 0]
click at [540, 403] on button "NEXT" at bounding box center [541, 395] width 140 height 33
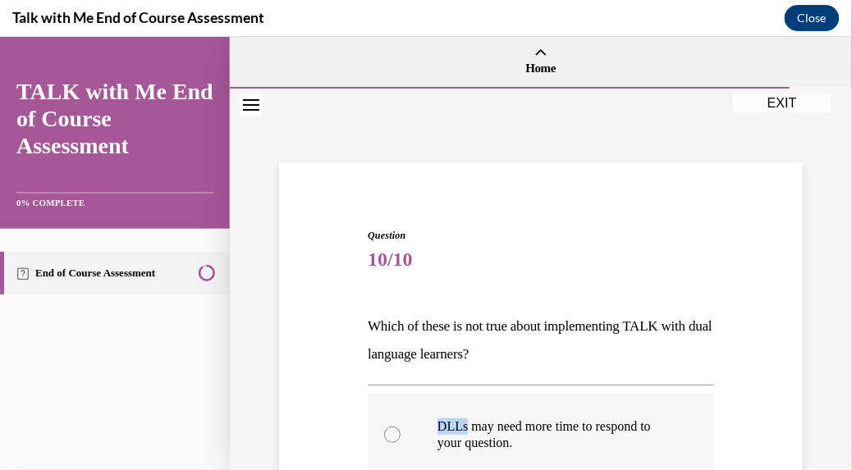
click at [540, 410] on label "DLLs may need more time to respond to your question." at bounding box center [541, 434] width 346 height 82
click at [401, 426] on input "DLLs may need more time to respond to your question." at bounding box center [392, 434] width 16 height 16
radio input "true"
click at [559, 365] on p "Which of these is not true about implementing TALK with dual language learners?" at bounding box center [541, 340] width 346 height 56
click at [392, 436] on circle at bounding box center [392, 434] width 5 height 5
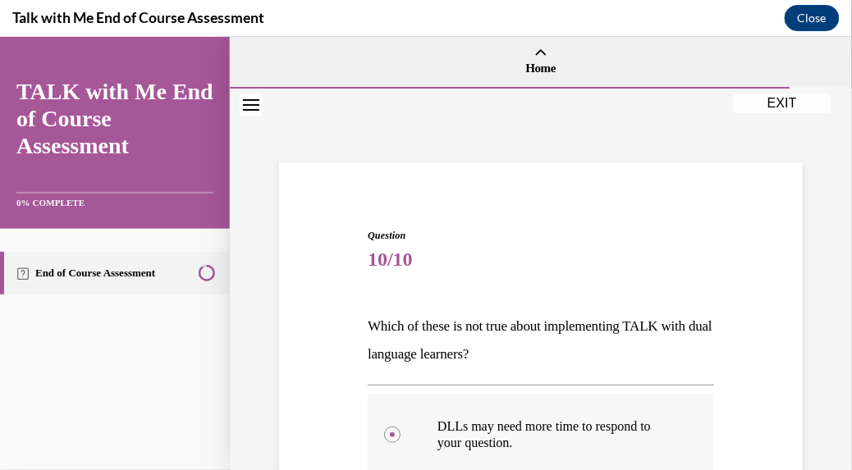
click at [392, 436] on input "DLLs may need more time to respond to your question." at bounding box center [392, 434] width 16 height 16
click at [392, 431] on div at bounding box center [392, 434] width 16 height 16
click at [392, 431] on input "DLLs may need more time to respond to your question." at bounding box center [392, 434] width 16 height 16
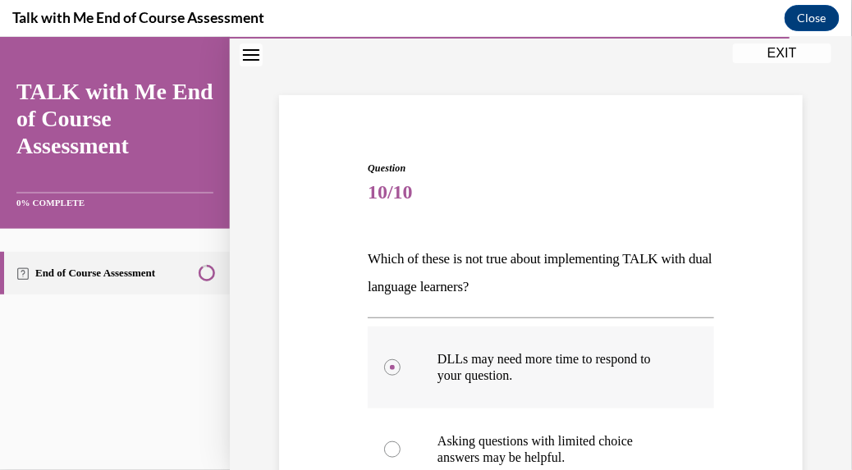
scroll to position [75, 0]
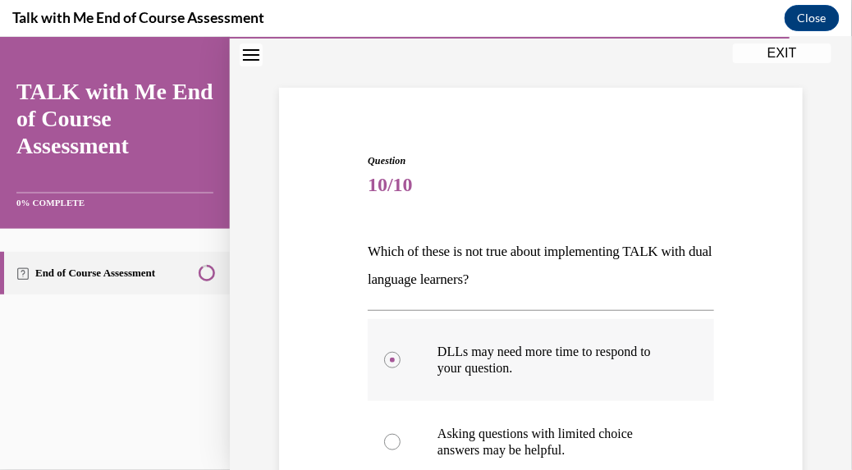
click at [392, 358] on circle at bounding box center [392, 359] width 5 height 5
click at [392, 358] on input "DLLs may need more time to respond to your question." at bounding box center [392, 359] width 16 height 16
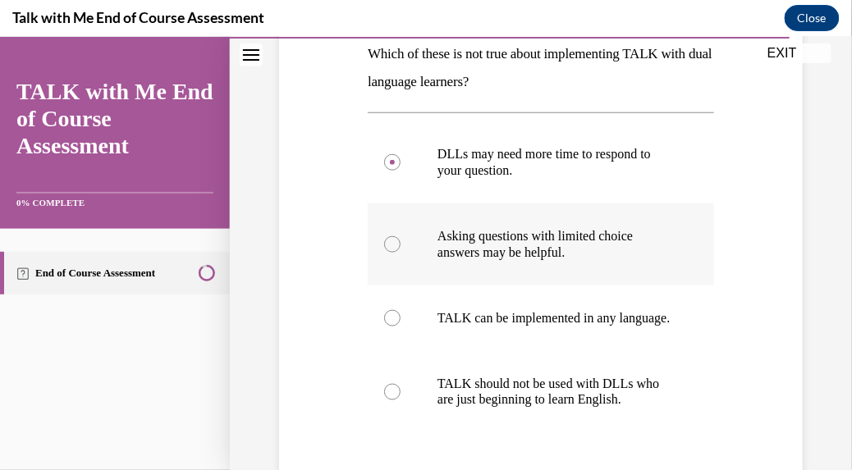
scroll to position [279, 0]
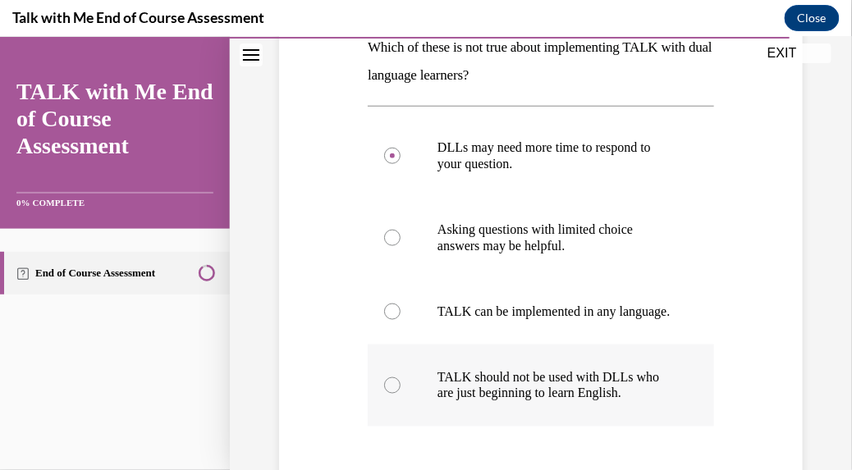
drag, startPoint x: 387, startPoint y: 402, endPoint x: 392, endPoint y: 410, distance: 9.4
click at [390, 393] on div at bounding box center [392, 385] width 16 height 16
click at [390, 393] on input "TALK should not be used with DLLs who are just beginning to learn English." at bounding box center [392, 385] width 16 height 16
radio input "true"
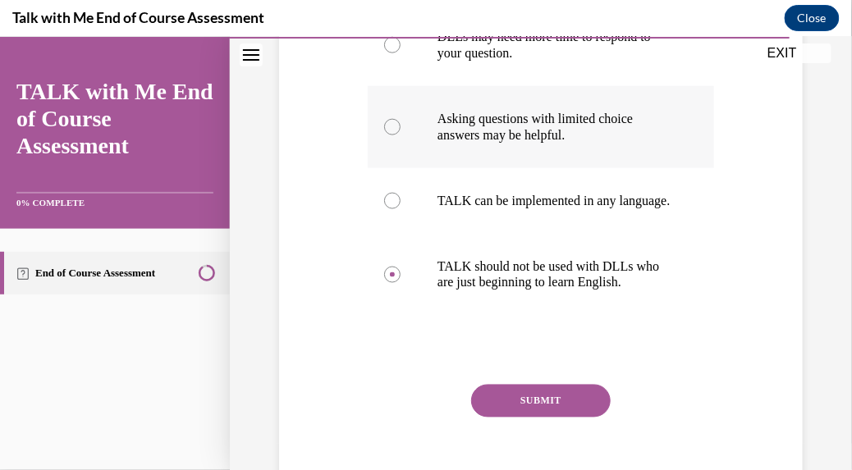
scroll to position [409, 0]
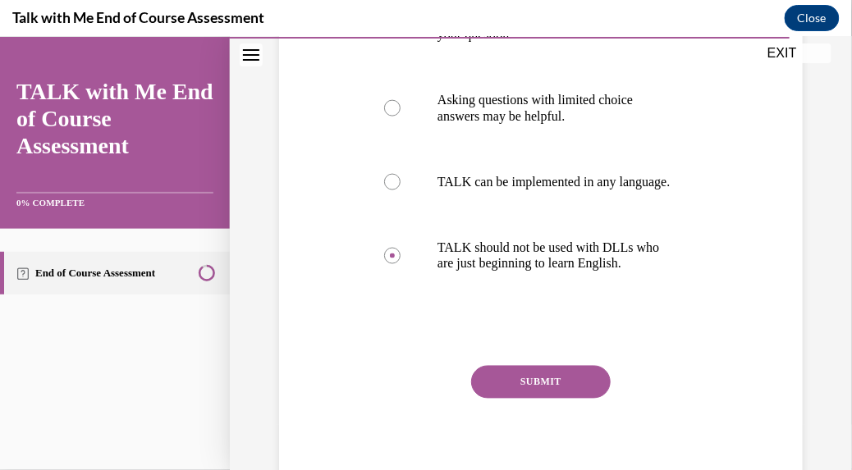
click at [556, 395] on button "SUBMIT" at bounding box center [541, 381] width 140 height 33
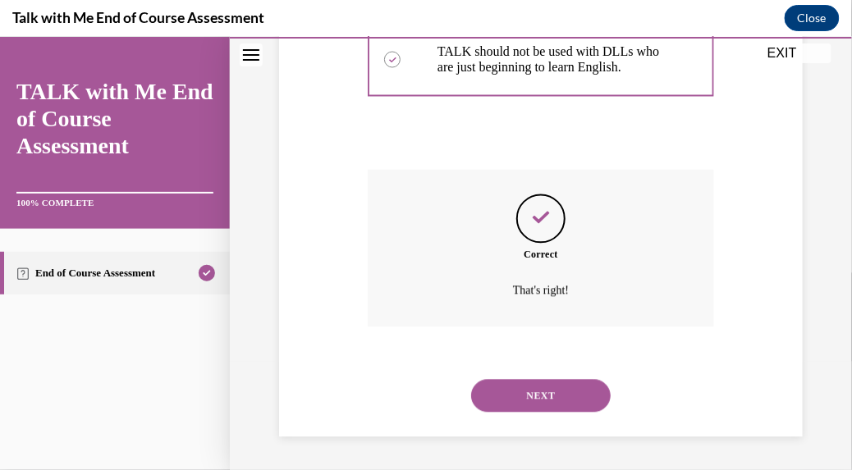
scroll to position [621, 0]
click at [548, 390] on button "NEXT" at bounding box center [541, 395] width 140 height 33
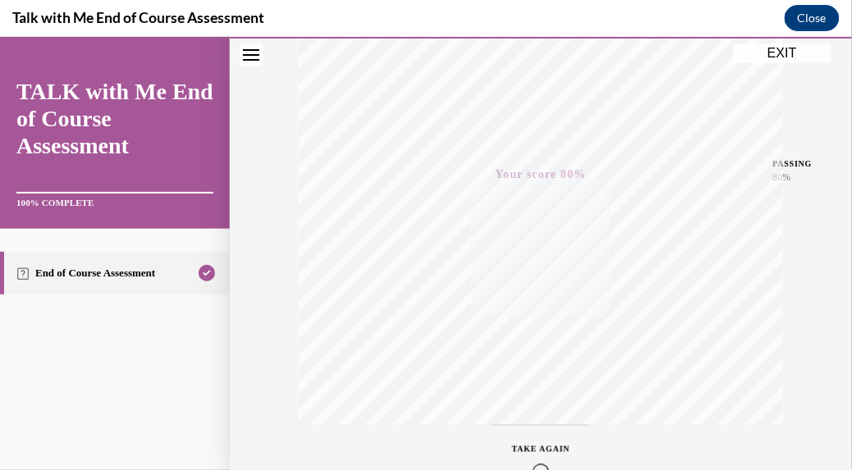
scroll to position [303, 0]
click at [804, 23] on button "Close" at bounding box center [812, 18] width 55 height 26
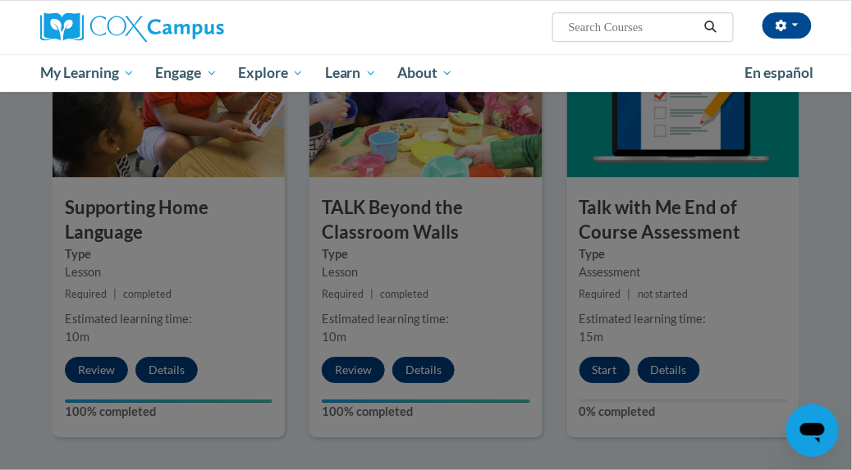
scroll to position [2263, 0]
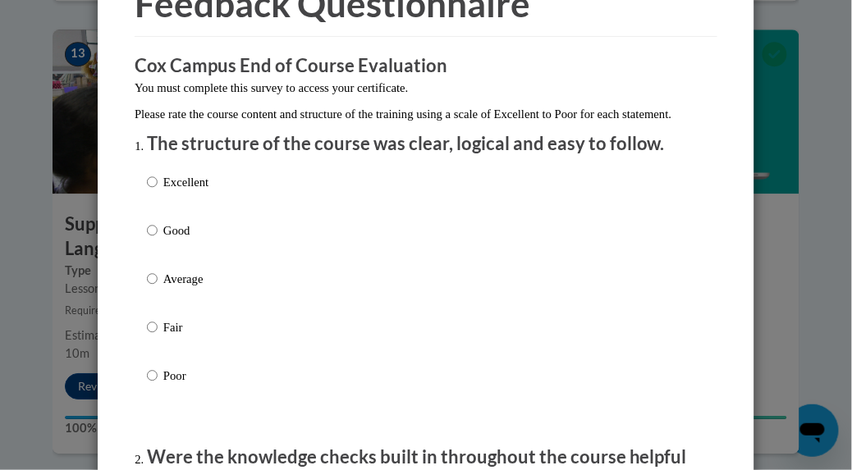
scroll to position [106, 0]
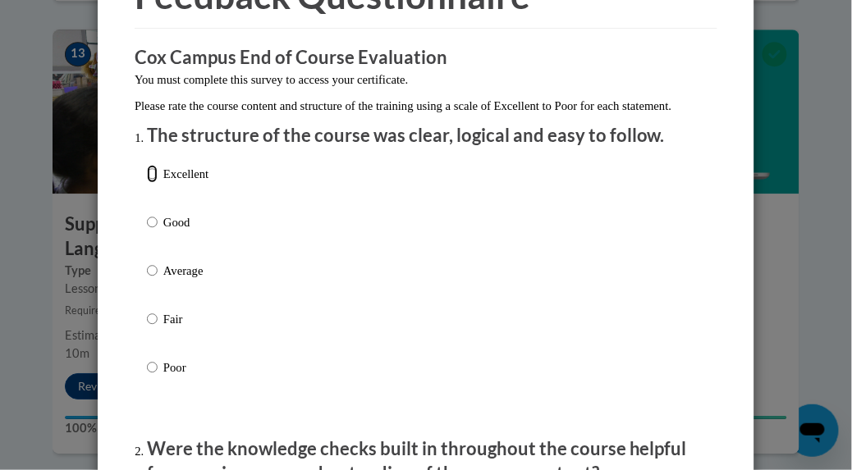
click at [151, 183] on input "Excellent" at bounding box center [152, 174] width 11 height 18
radio input "true"
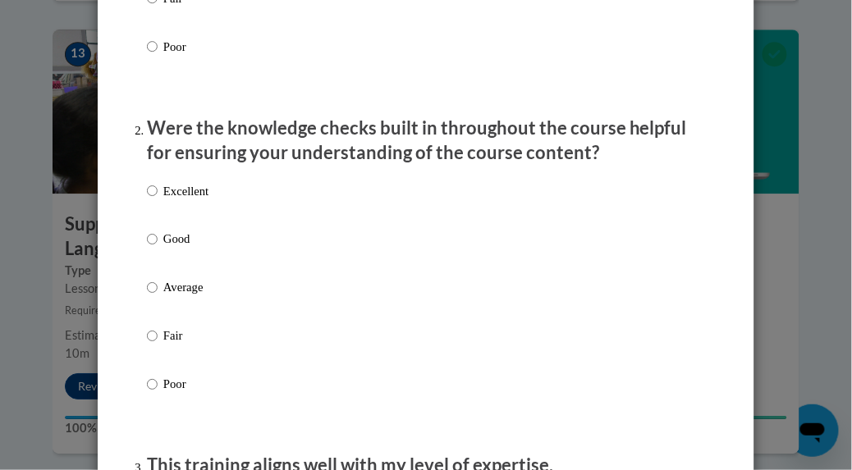
scroll to position [430, 0]
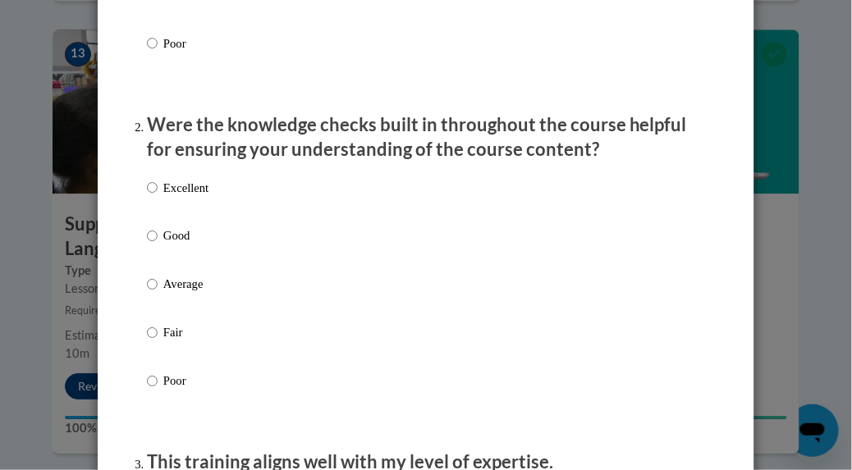
click at [250, 272] on div "Excellent Good Average Fair Poor" at bounding box center [426, 305] width 558 height 268
click at [154, 197] on input "Excellent" at bounding box center [152, 188] width 11 height 18
radio input "true"
click at [155, 197] on input "Excellent" at bounding box center [152, 188] width 11 height 18
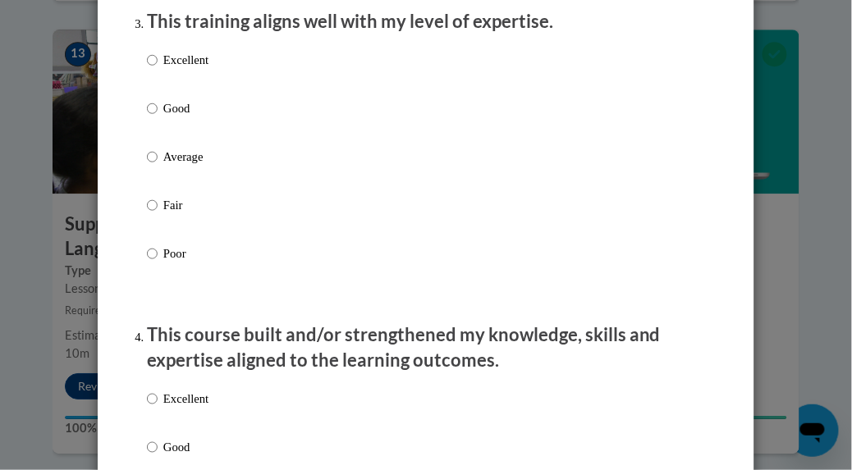
scroll to position [869, 0]
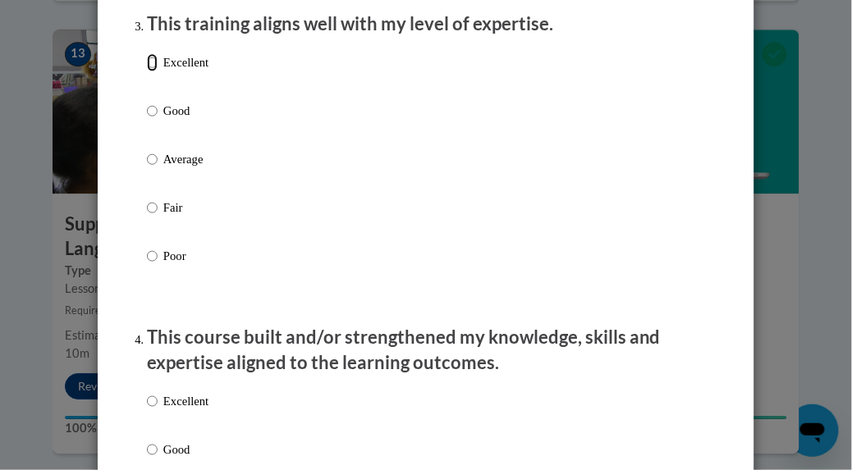
click at [152, 71] on input "Excellent" at bounding box center [152, 62] width 11 height 18
radio input "true"
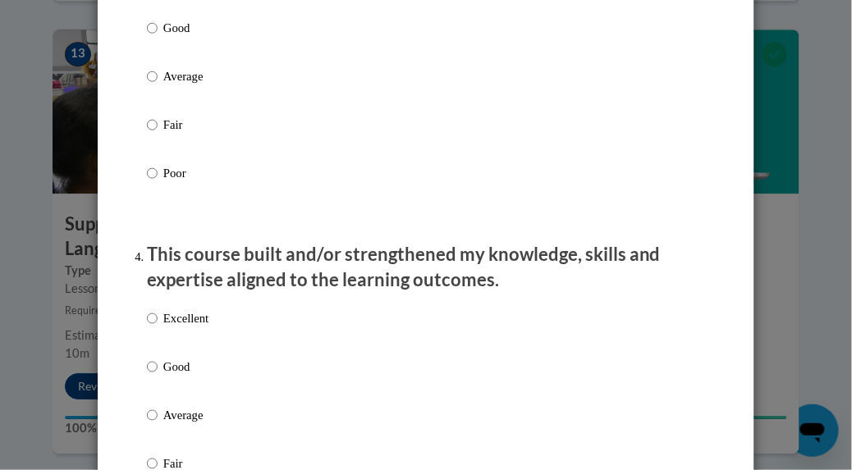
scroll to position [954, 0]
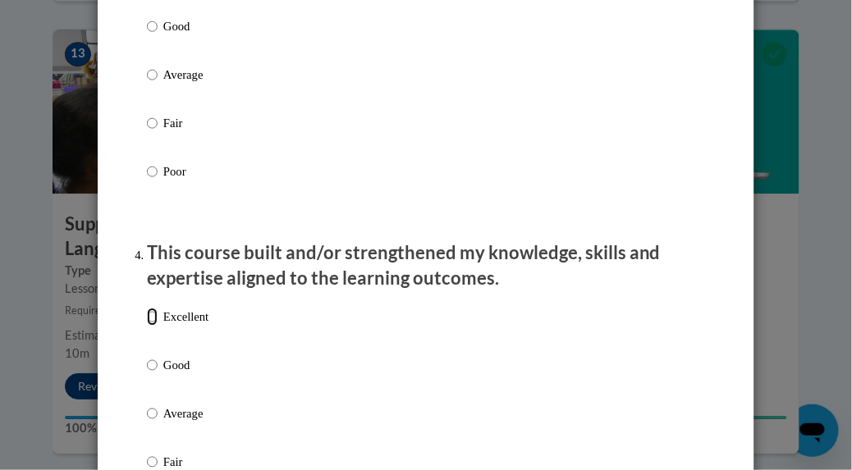
click at [158, 326] on input "Excellent" at bounding box center [152, 317] width 11 height 18
radio input "true"
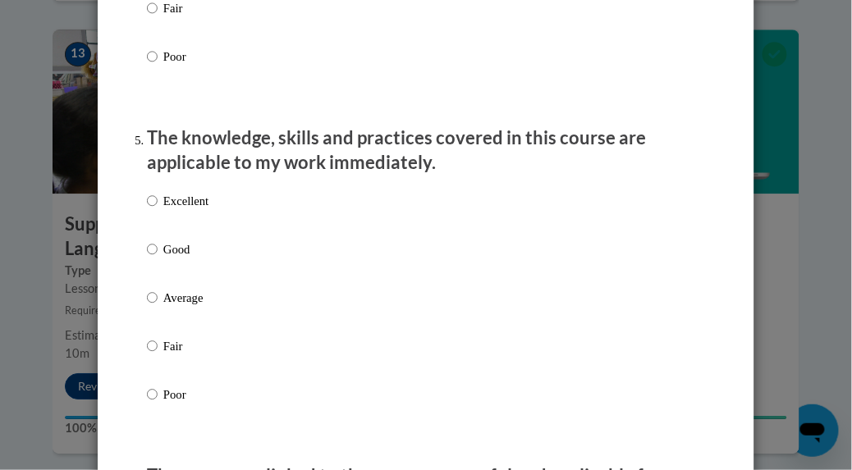
scroll to position [1409, 0]
click at [153, 209] on input "Excellent" at bounding box center [152, 200] width 11 height 18
radio input "true"
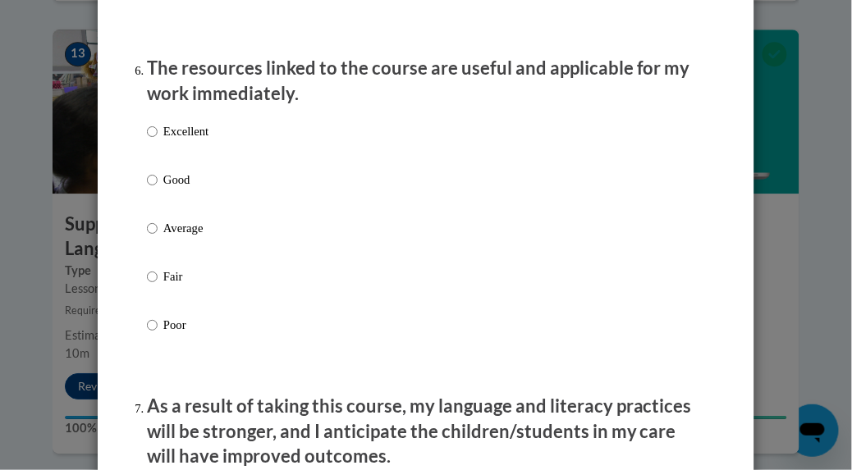
scroll to position [1845, 0]
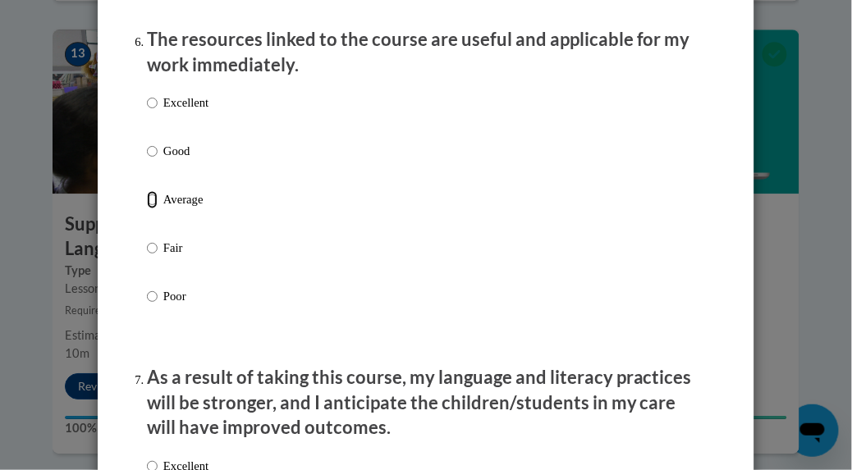
click at [156, 209] on input "Average" at bounding box center [152, 200] width 11 height 18
radio input "true"
click at [155, 112] on input "Excellent" at bounding box center [152, 103] width 11 height 18
radio input "true"
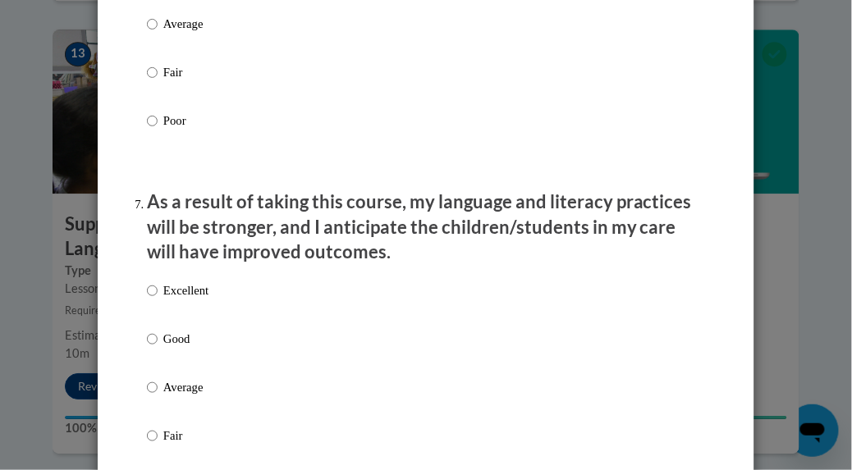
scroll to position [2043, 0]
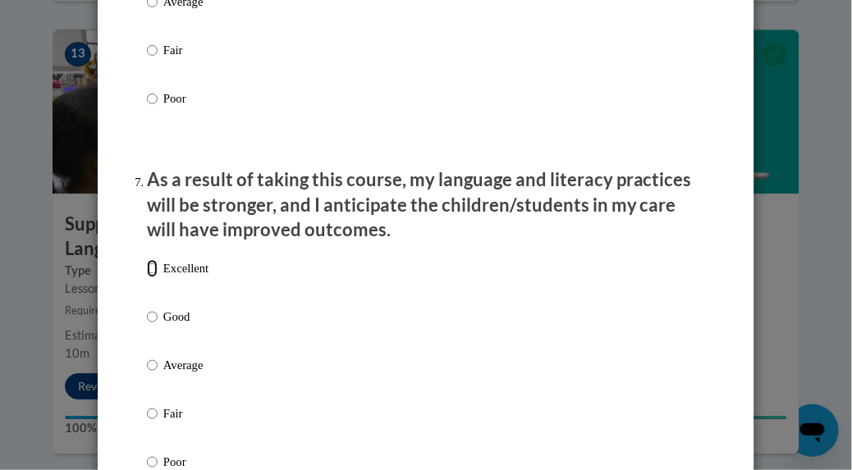
click at [153, 277] on input "Excellent" at bounding box center [152, 268] width 11 height 18
radio input "true"
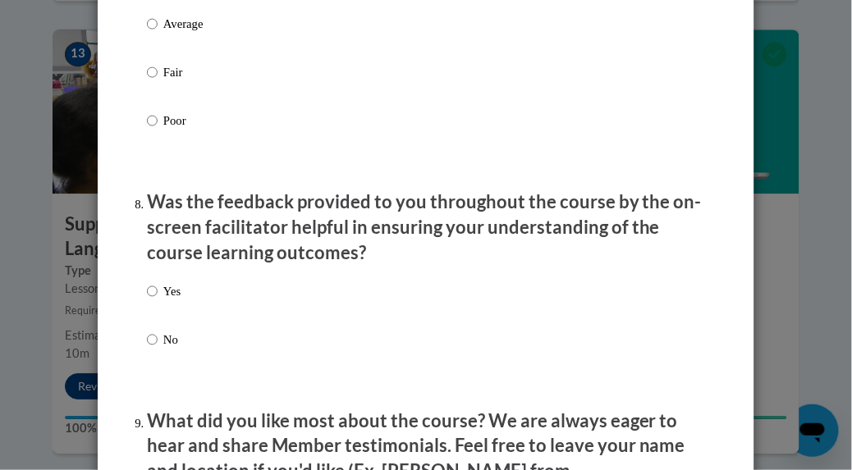
scroll to position [2386, 0]
click at [154, 300] on input "Yes" at bounding box center [152, 291] width 11 height 18
radio input "true"
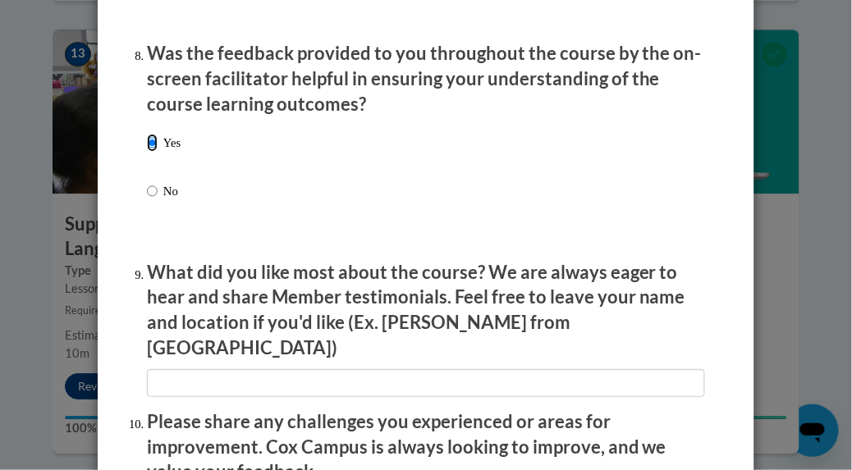
scroll to position [2544, 0]
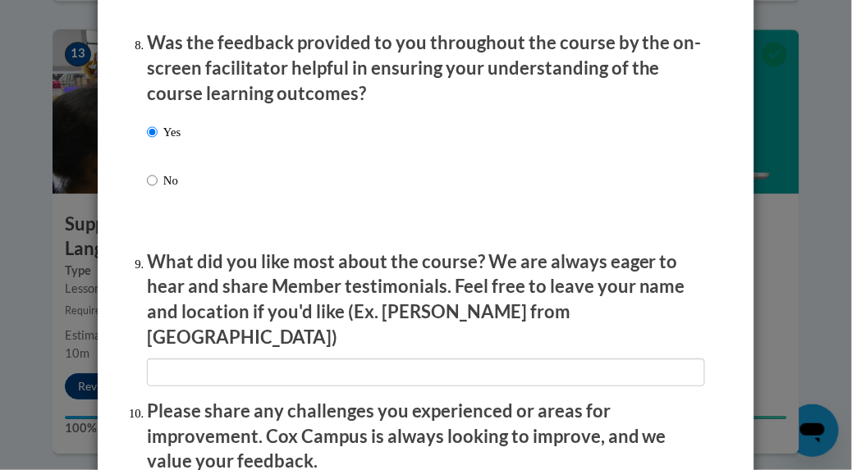
click at [158, 302] on p "What did you like most about the course? We are always eager to hear and share …" at bounding box center [426, 300] width 558 height 101
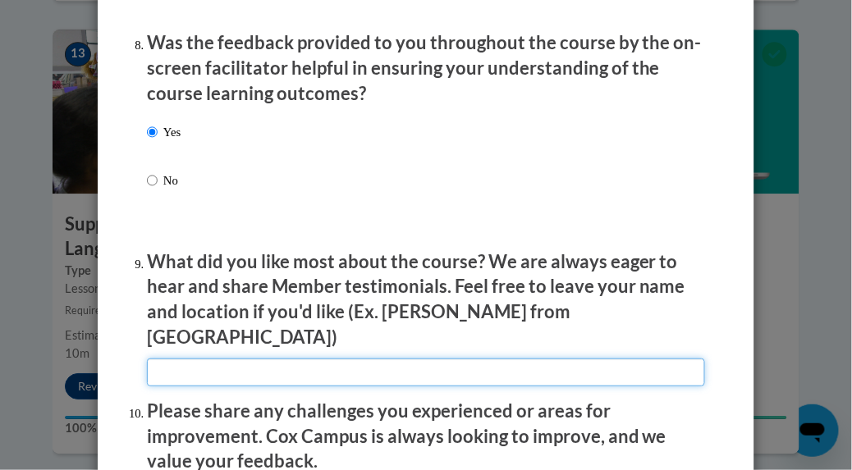
click at [167, 359] on input "textbox" at bounding box center [426, 373] width 558 height 28
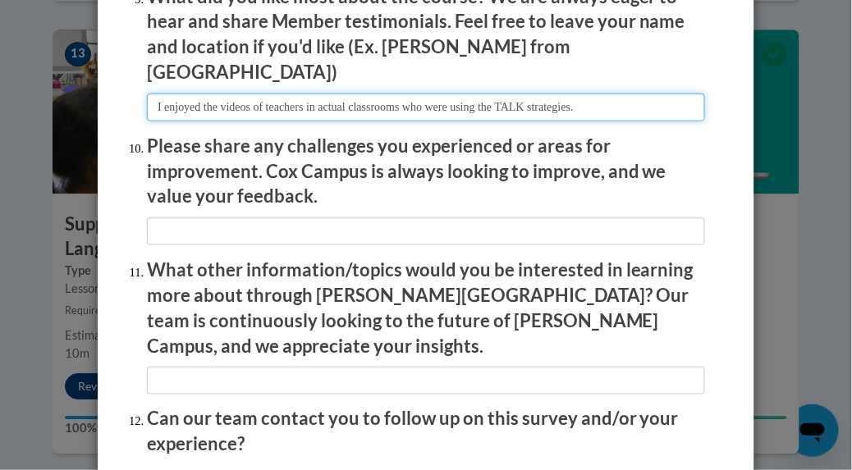
scroll to position [2814, 0]
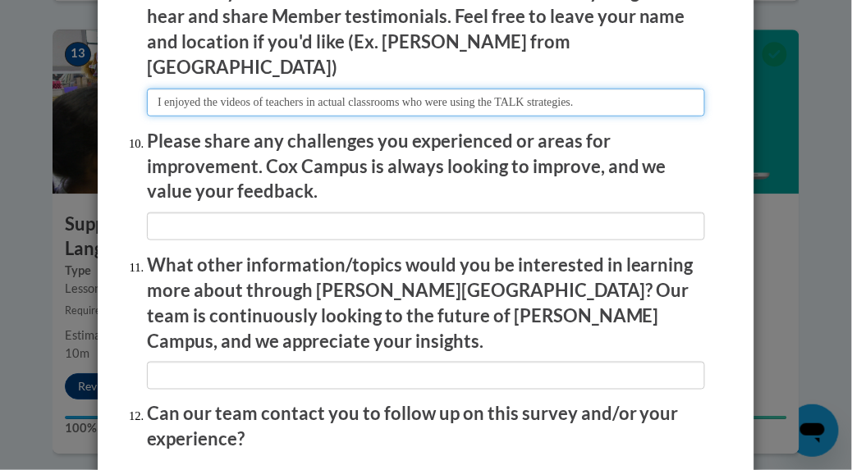
type input "I enjoyed the videos of teachers in actual classrooms who were using the TALK s…"
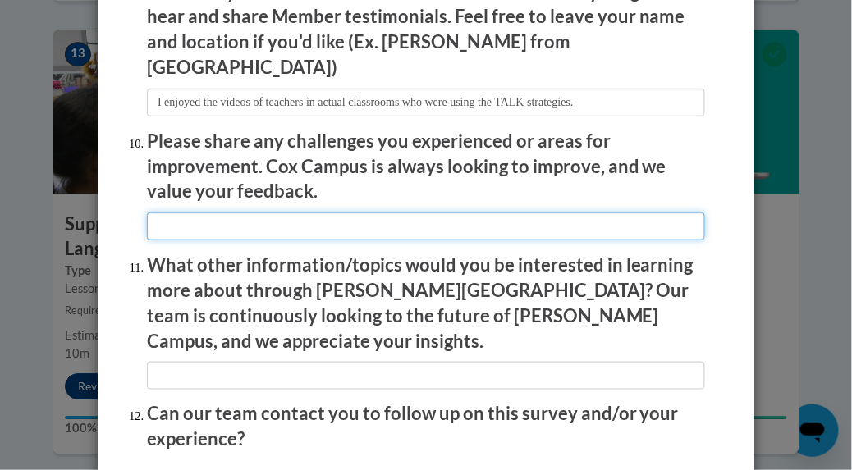
click at [202, 222] on input "textbox" at bounding box center [426, 227] width 558 height 28
type input "N/A"
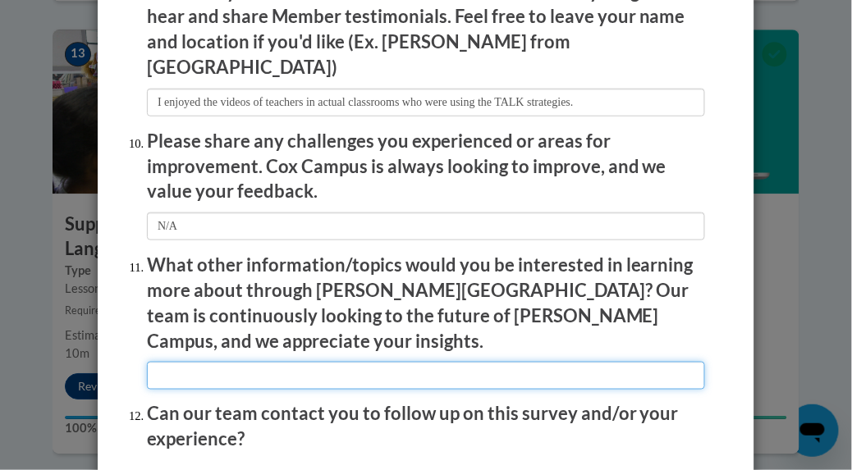
click at [172, 362] on input "textbox" at bounding box center [426, 376] width 558 height 28
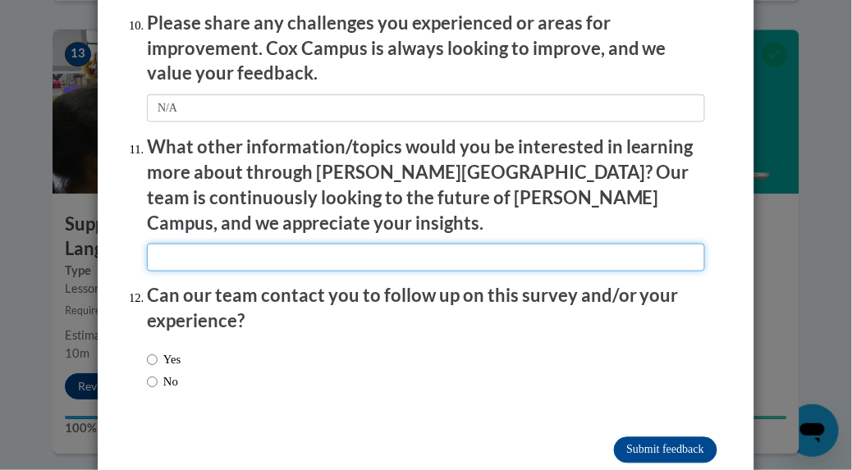
scroll to position [2943, 0]
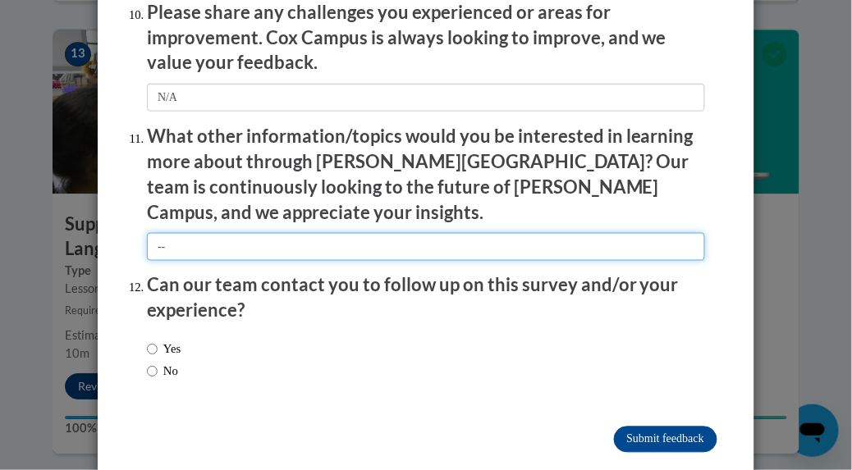
type input "--"
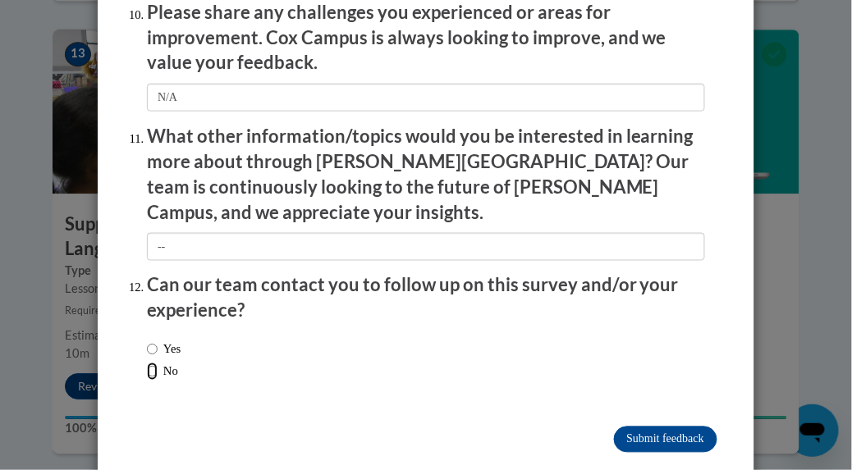
click at [155, 363] on input "No" at bounding box center [152, 372] width 11 height 18
radio input "true"
click at [656, 427] on input "Submit feedback" at bounding box center [665, 440] width 103 height 26
